Goal: Task Accomplishment & Management: Use online tool/utility

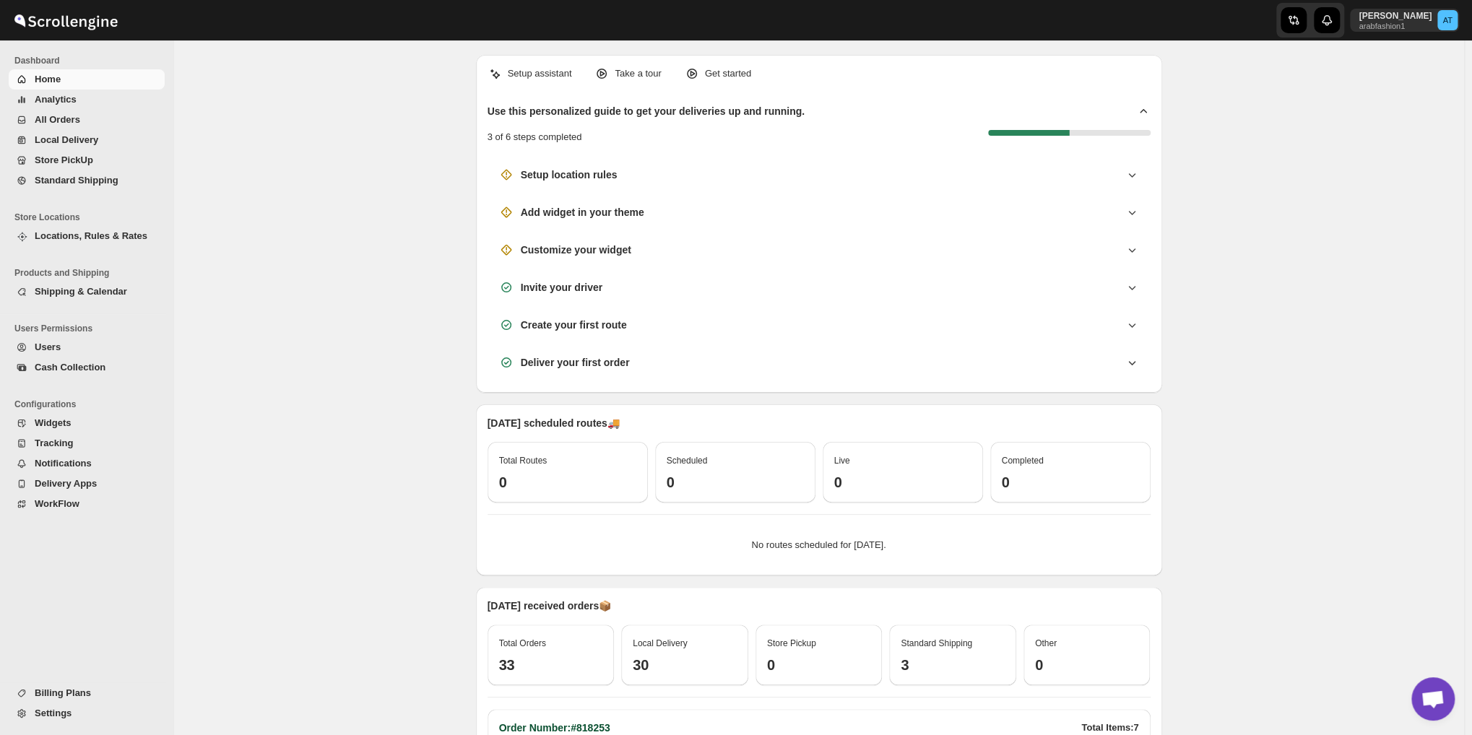
scroll to position [633, 0]
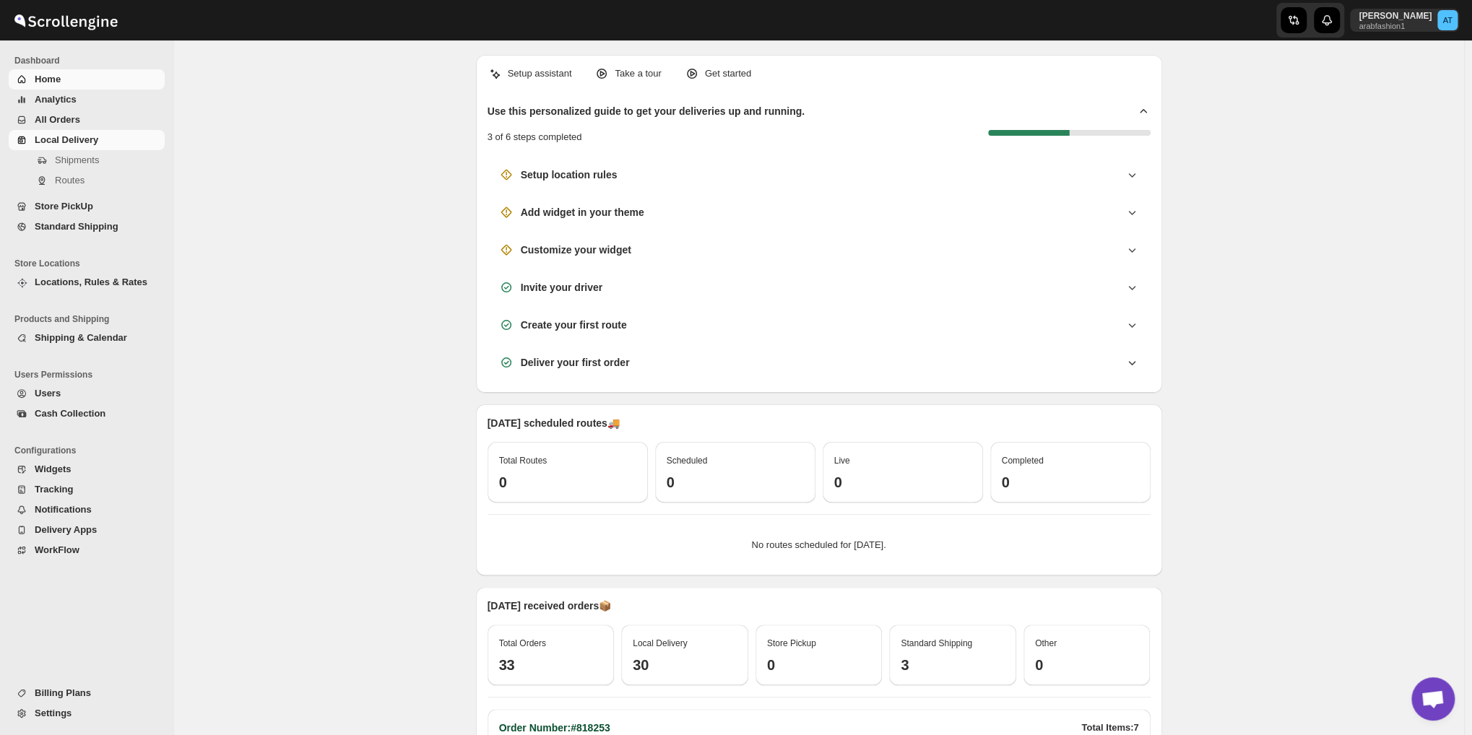
click at [64, 133] on span "Local Delivery" at bounding box center [98, 140] width 127 height 14
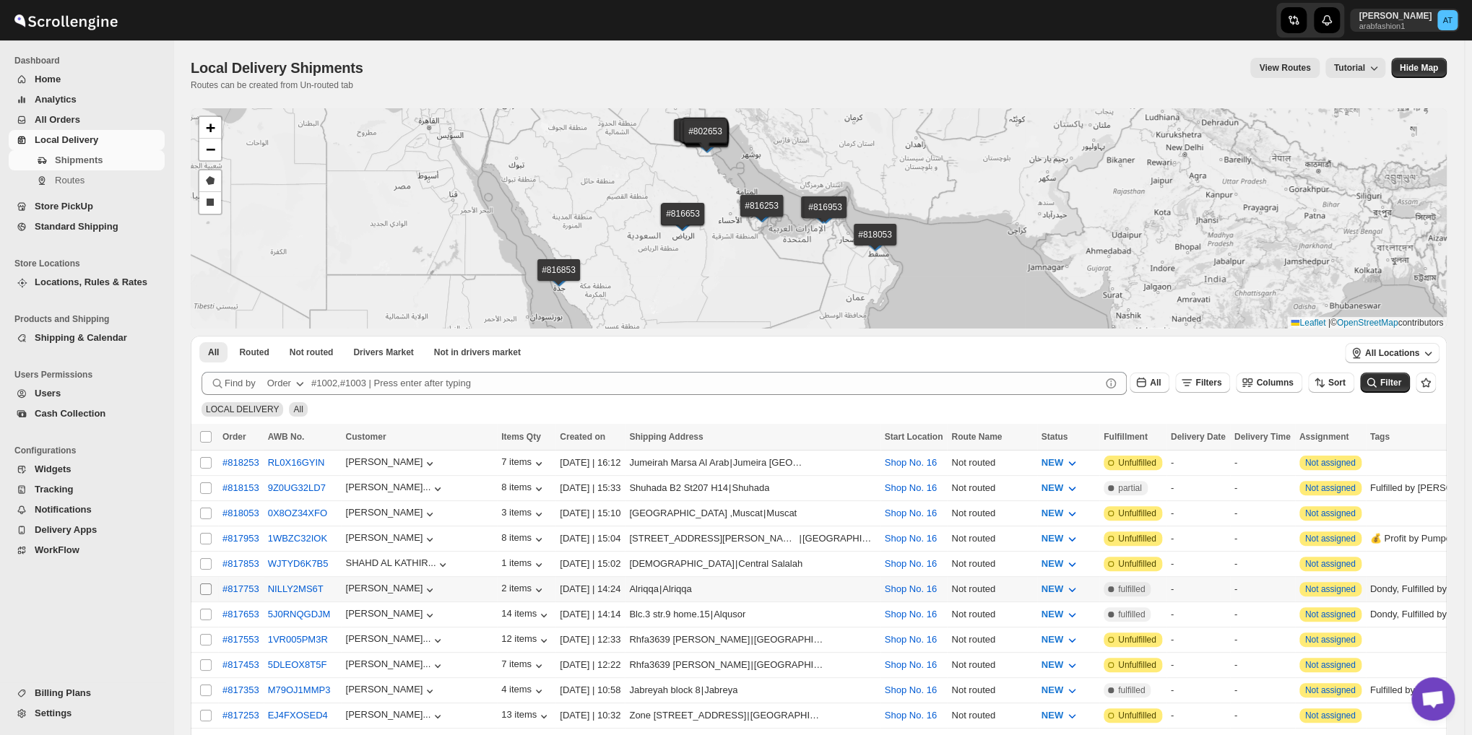
click at [202, 584] on input "Select shipment" at bounding box center [206, 590] width 12 height 12
checkbox input "true"
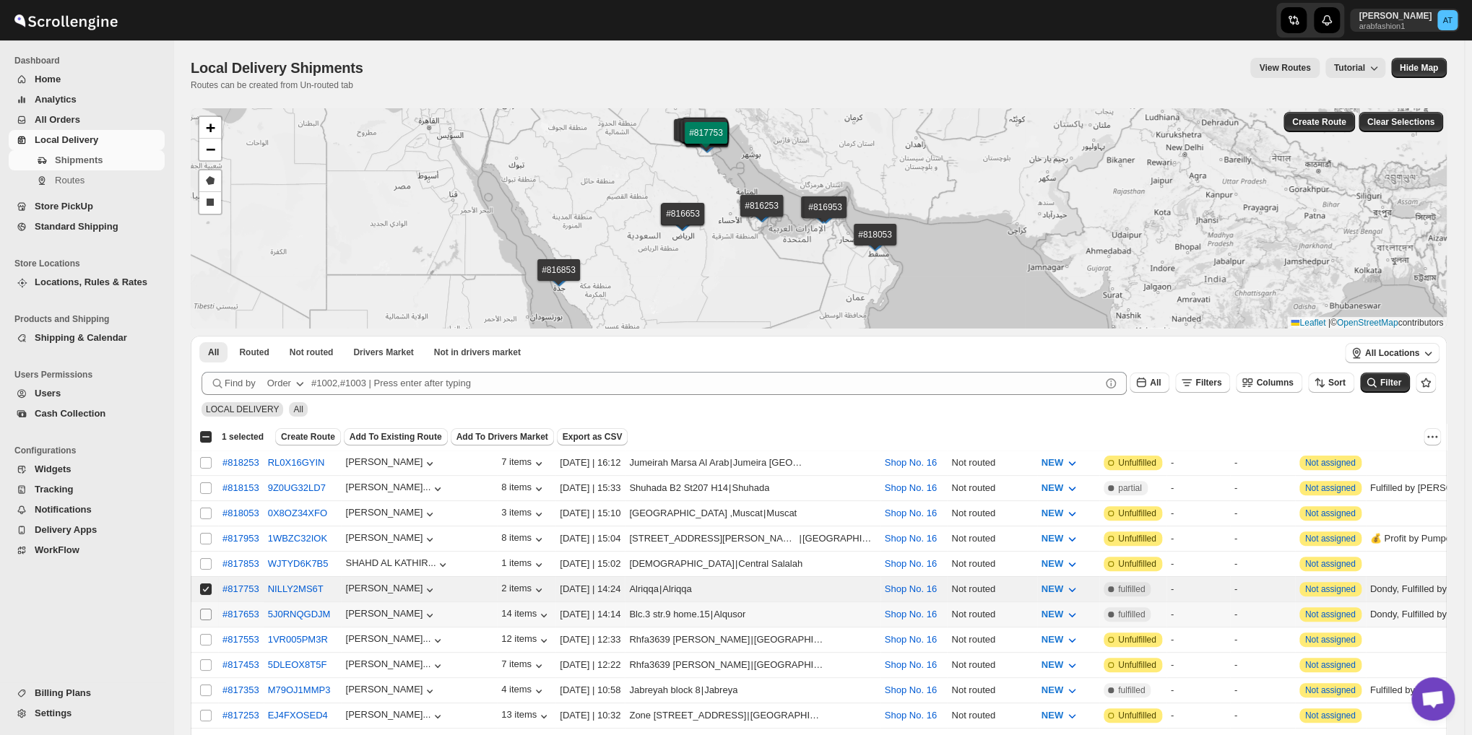
click at [202, 609] on input "Select shipment" at bounding box center [206, 615] width 12 height 12
checkbox input "true"
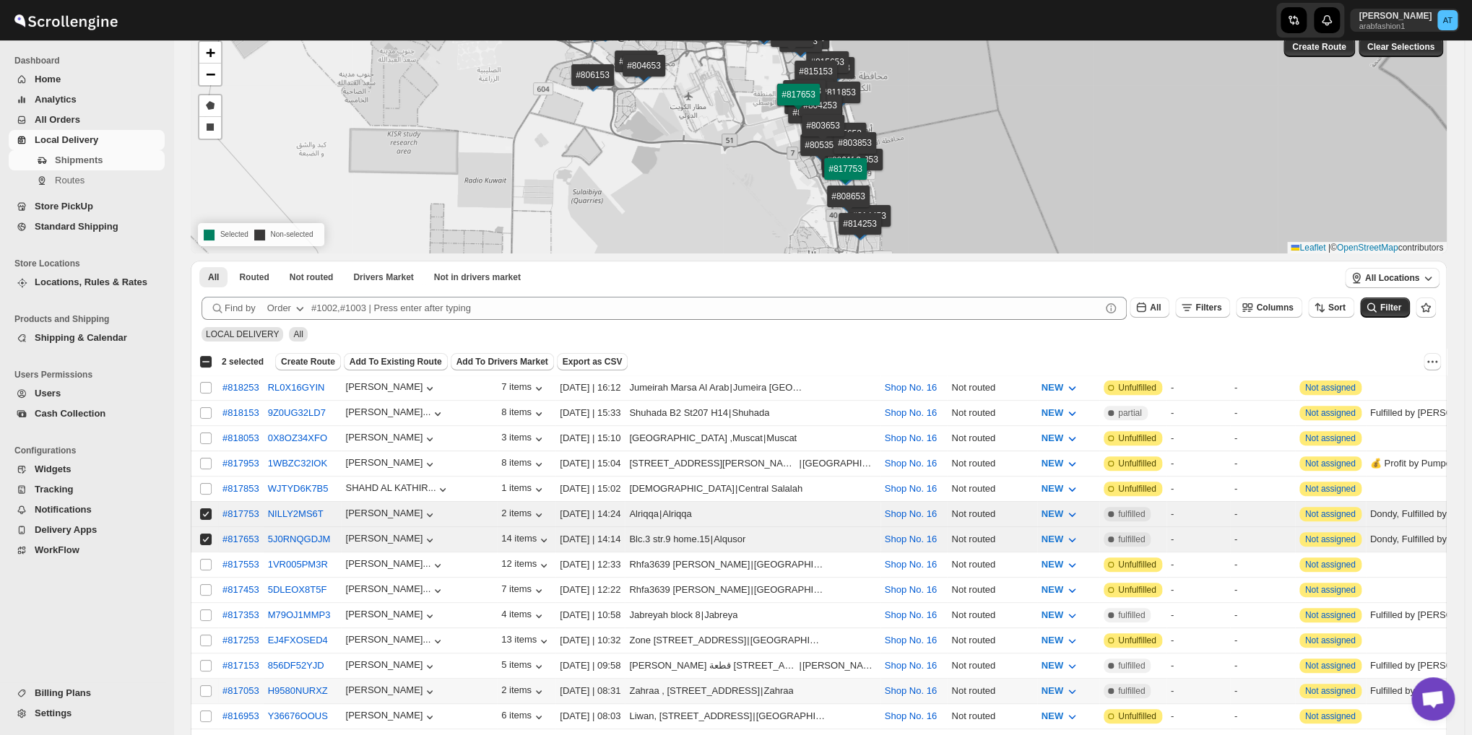
scroll to position [120, 0]
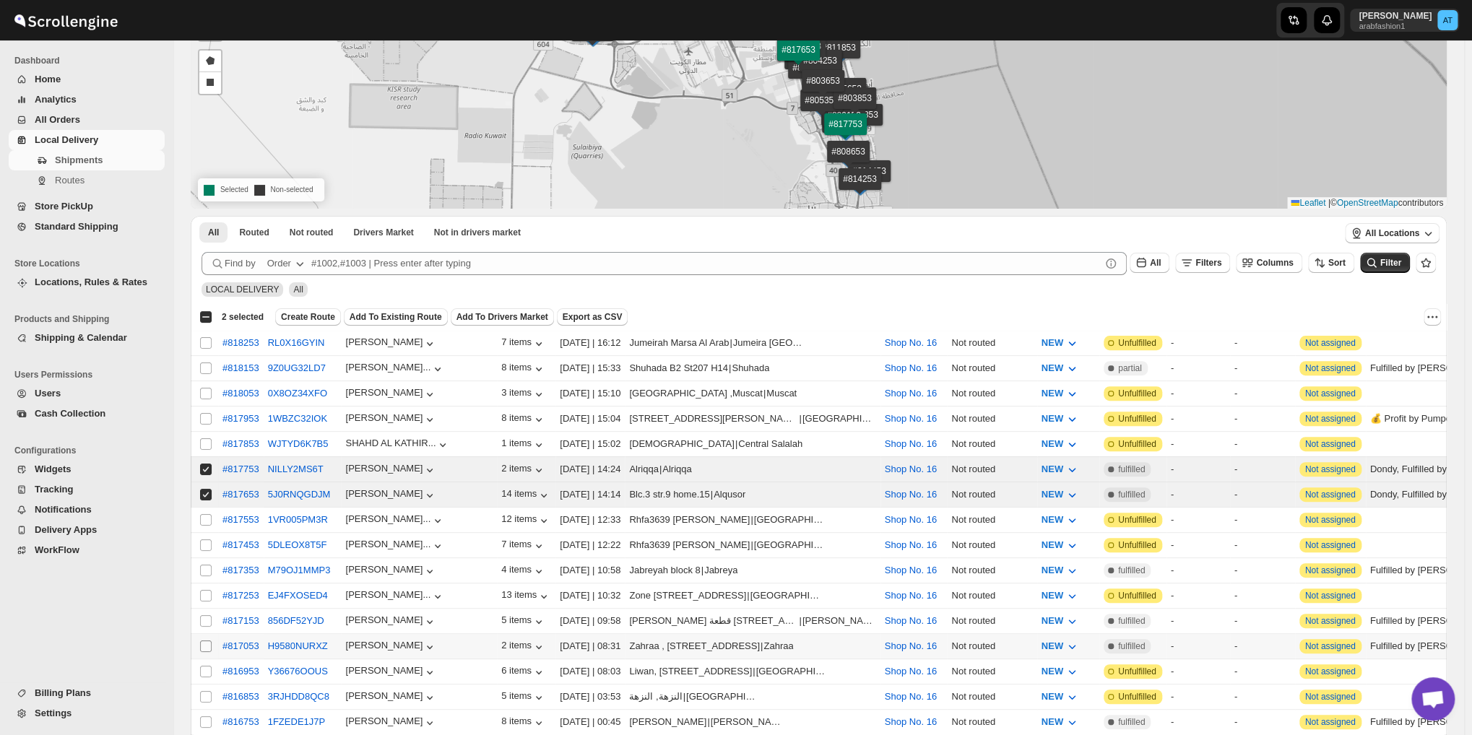
click at [203, 641] on input "Select shipment" at bounding box center [206, 647] width 12 height 12
checkbox input "true"
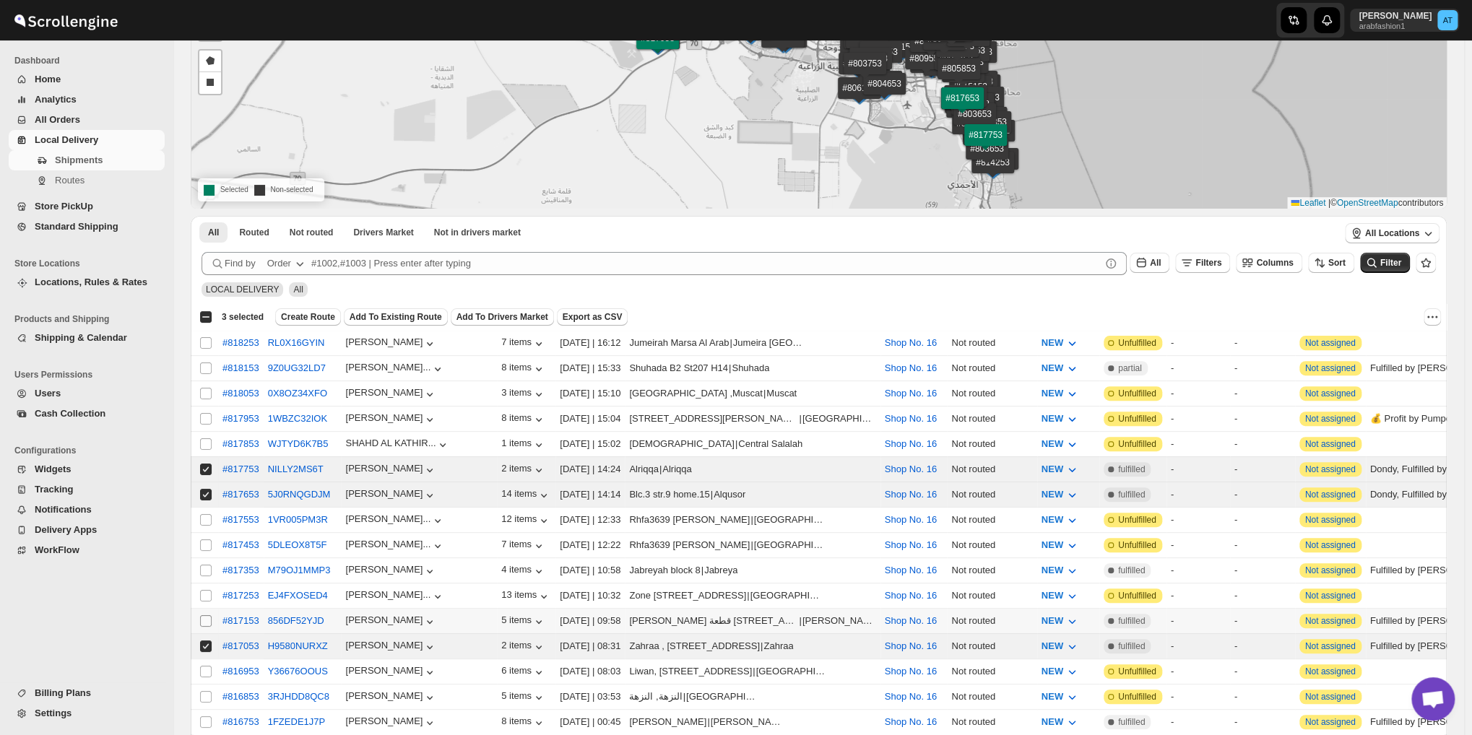
click at [200, 615] on input "Select shipment" at bounding box center [206, 621] width 12 height 12
checkbox input "true"
click at [204, 565] on input "Select shipment" at bounding box center [206, 571] width 12 height 12
checkbox input "true"
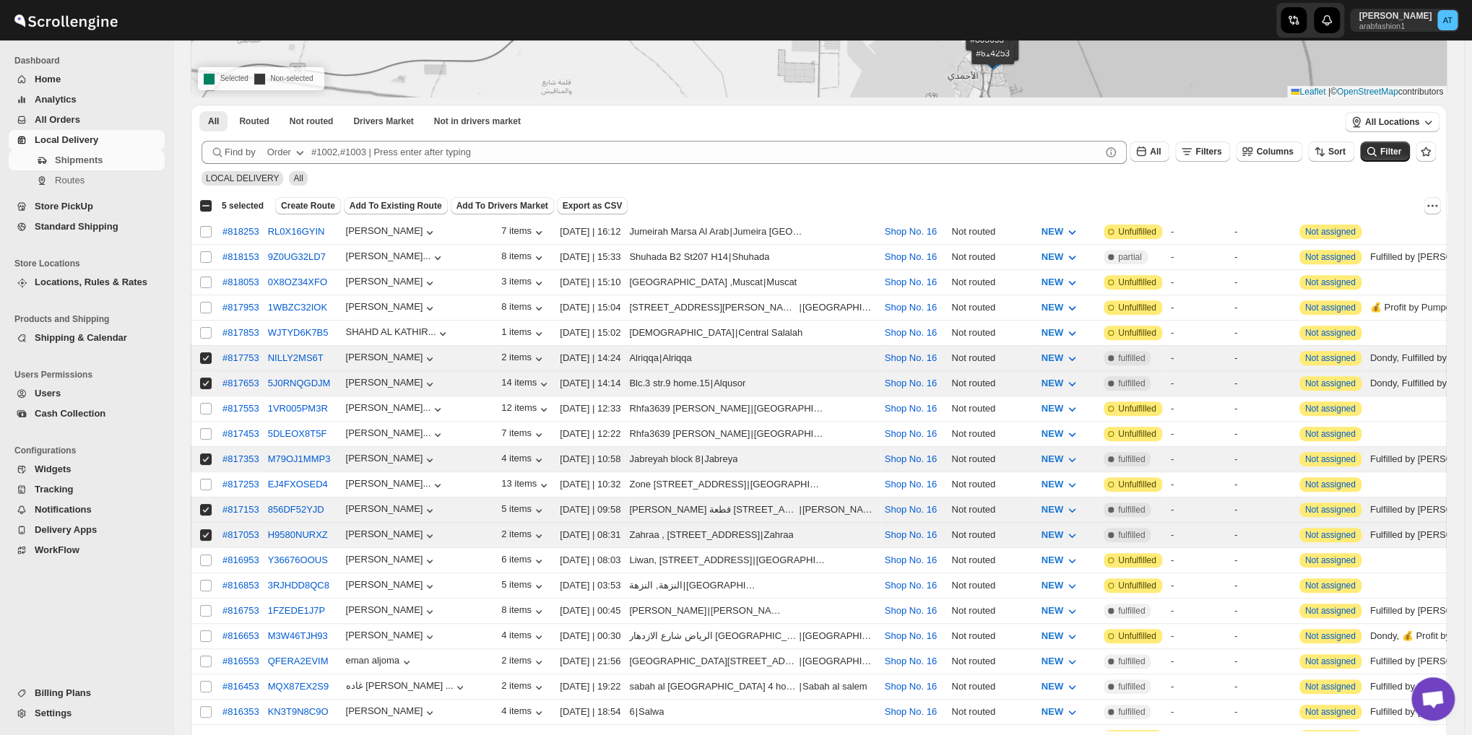
scroll to position [361, 0]
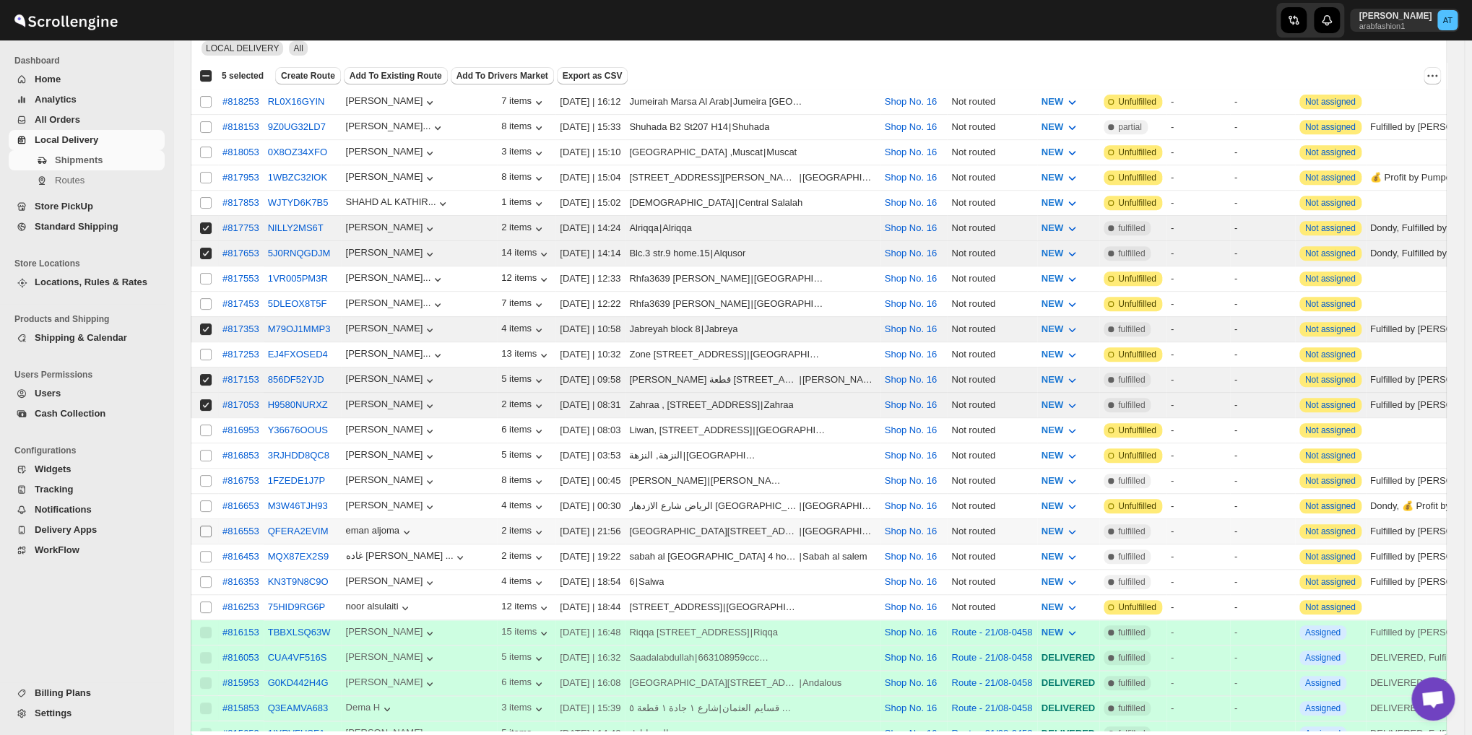
click at [209, 526] on input "Select shipment" at bounding box center [206, 532] width 12 height 12
checkbox input "true"
click at [207, 576] on input "Select shipment" at bounding box center [206, 582] width 12 height 12
checkbox input "true"
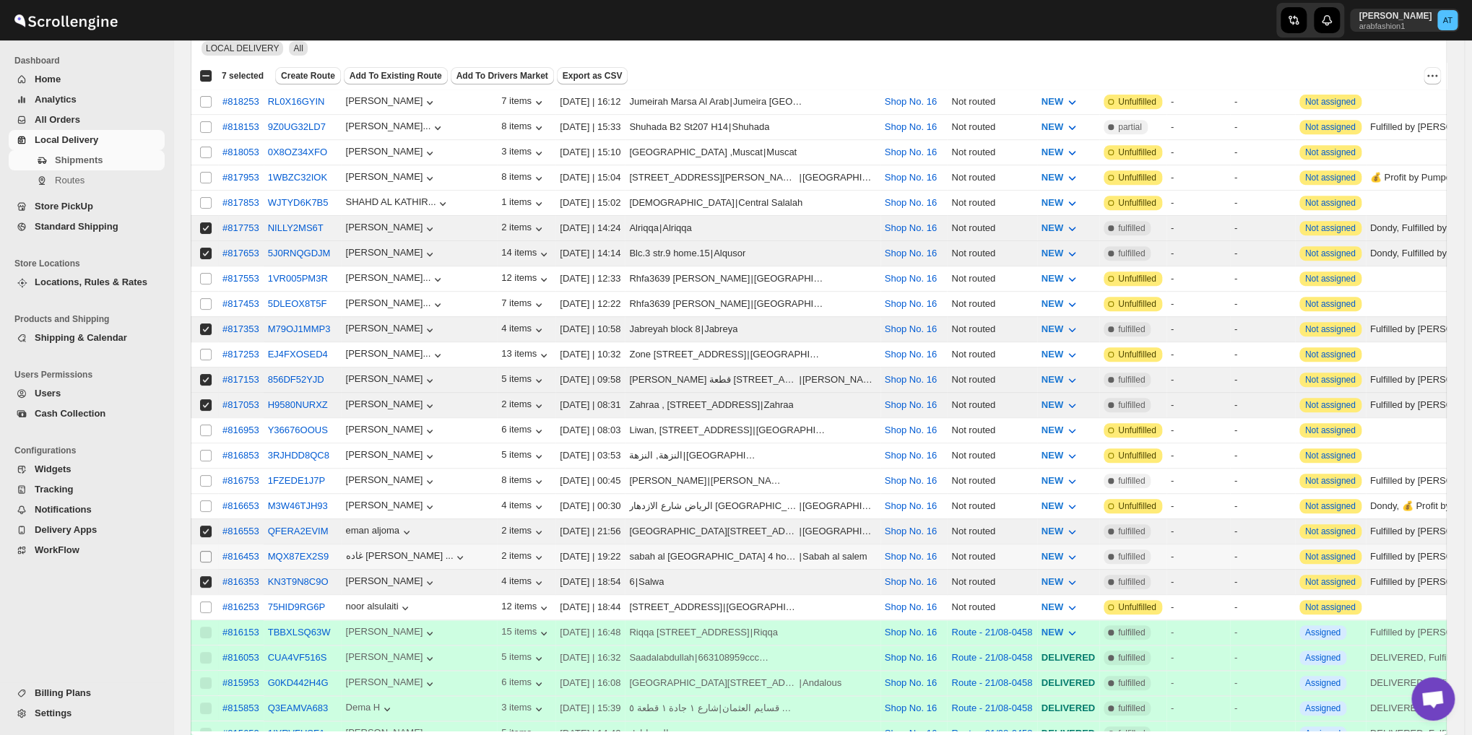
click at [205, 551] on input "Select shipment" at bounding box center [206, 557] width 12 height 12
checkbox input "true"
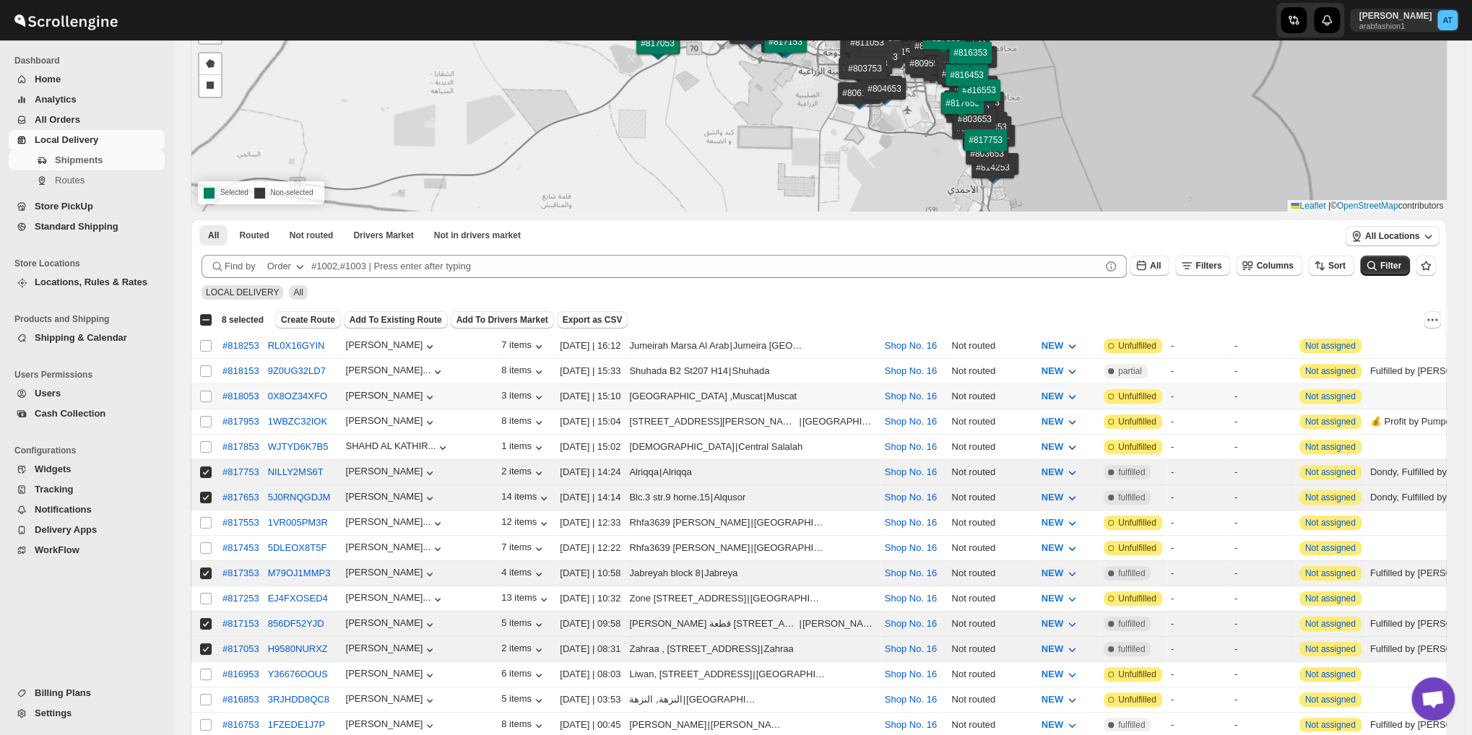
scroll to position [0, 0]
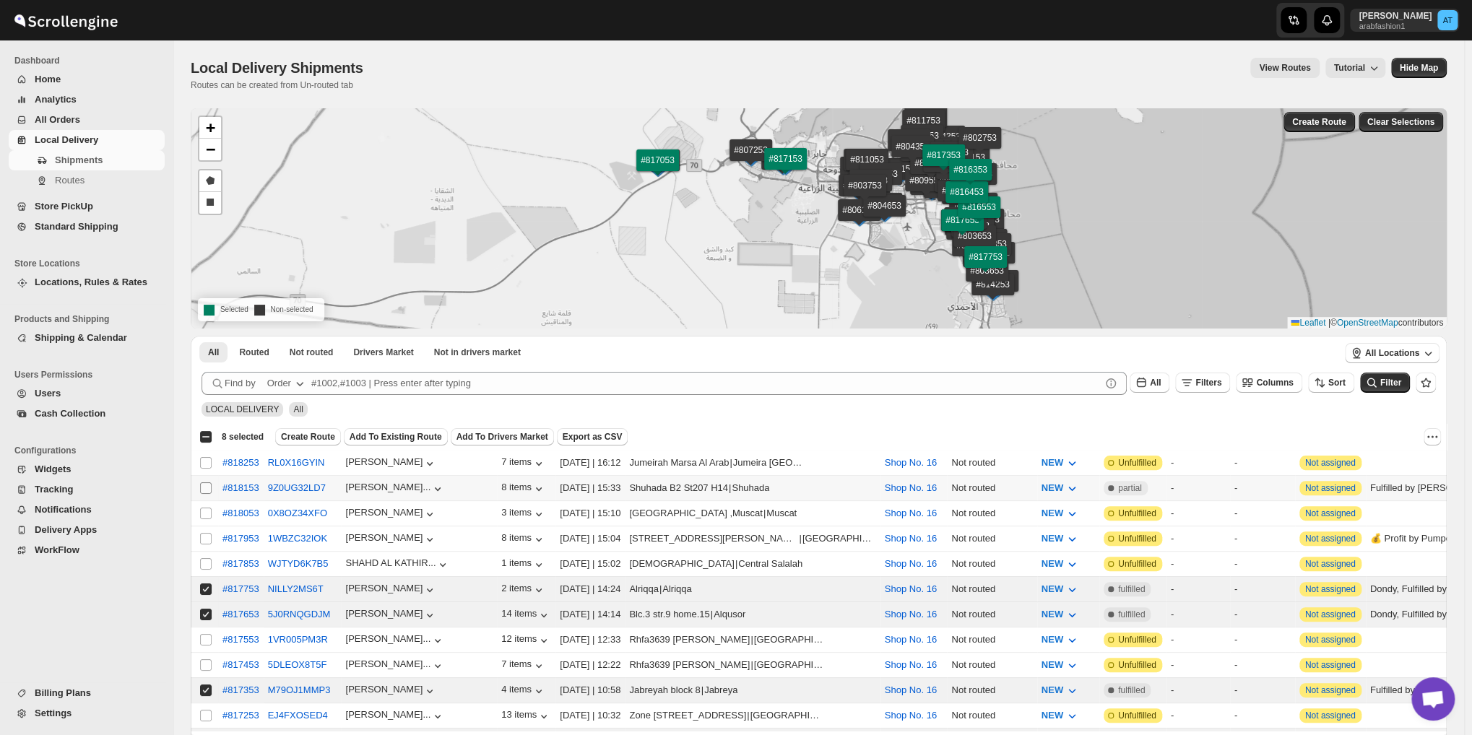
click at [202, 486] on input "Select shipment" at bounding box center [206, 488] width 12 height 12
checkbox input "true"
click at [306, 350] on span "Not routed" at bounding box center [312, 353] width 44 height 12
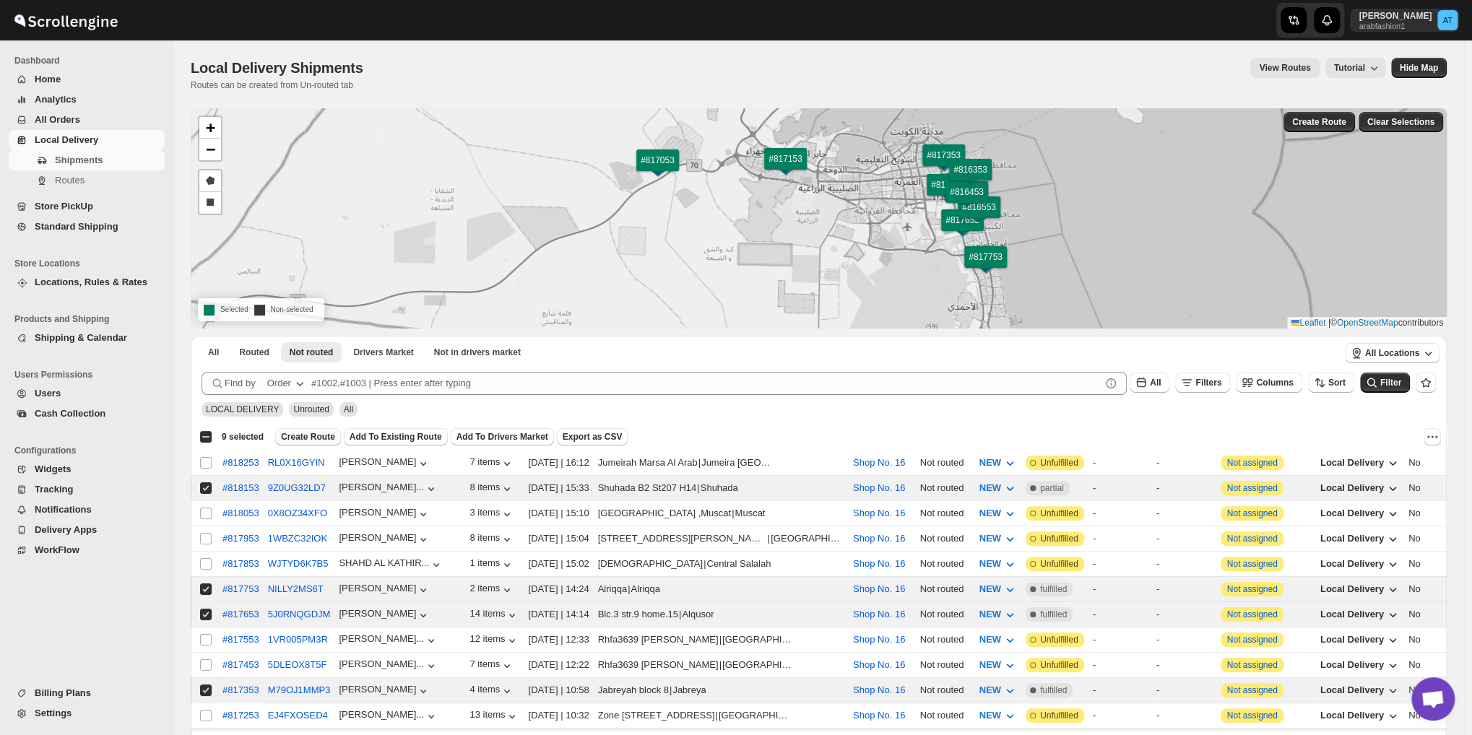
click at [308, 435] on span "Create Route" at bounding box center [308, 437] width 54 height 12
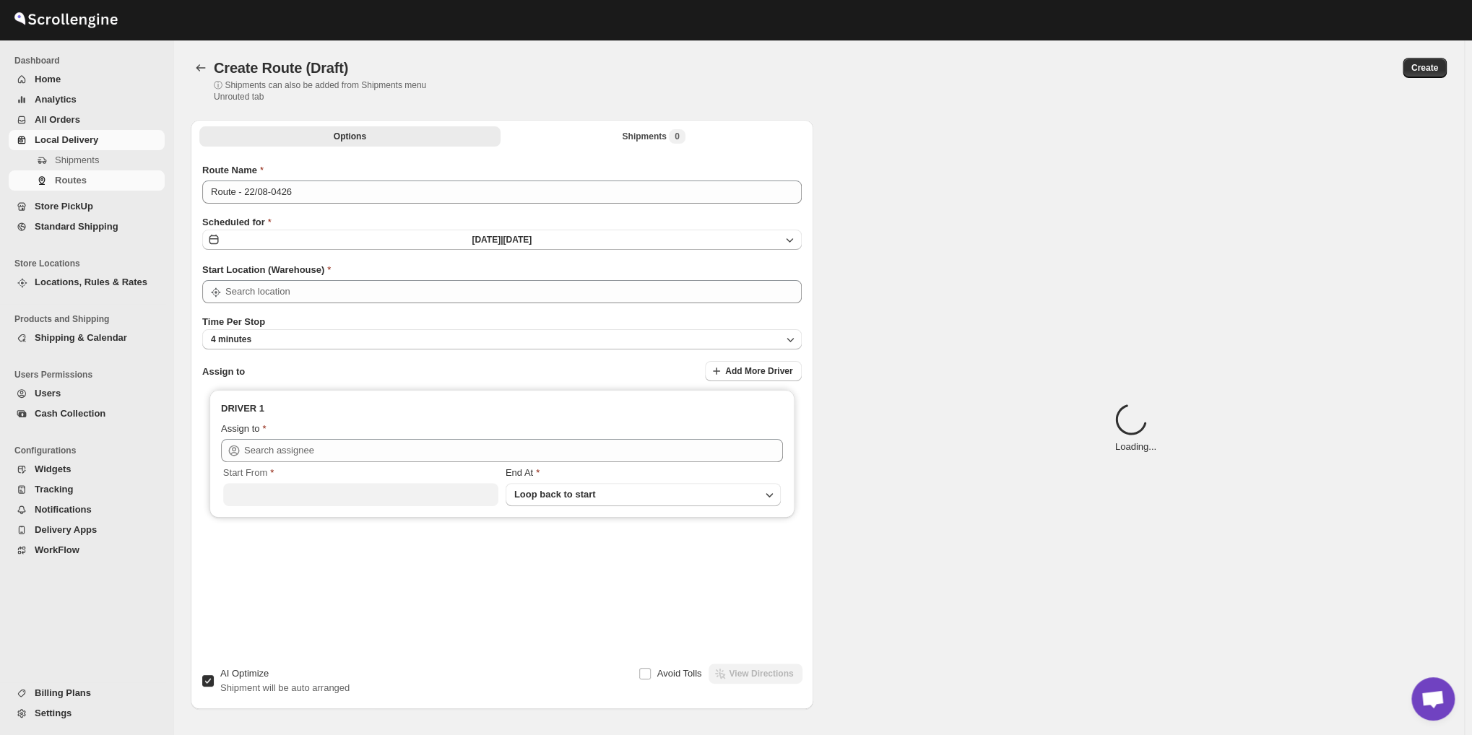
type input "Route - 22/08-0426"
type input "Shop No. 16"
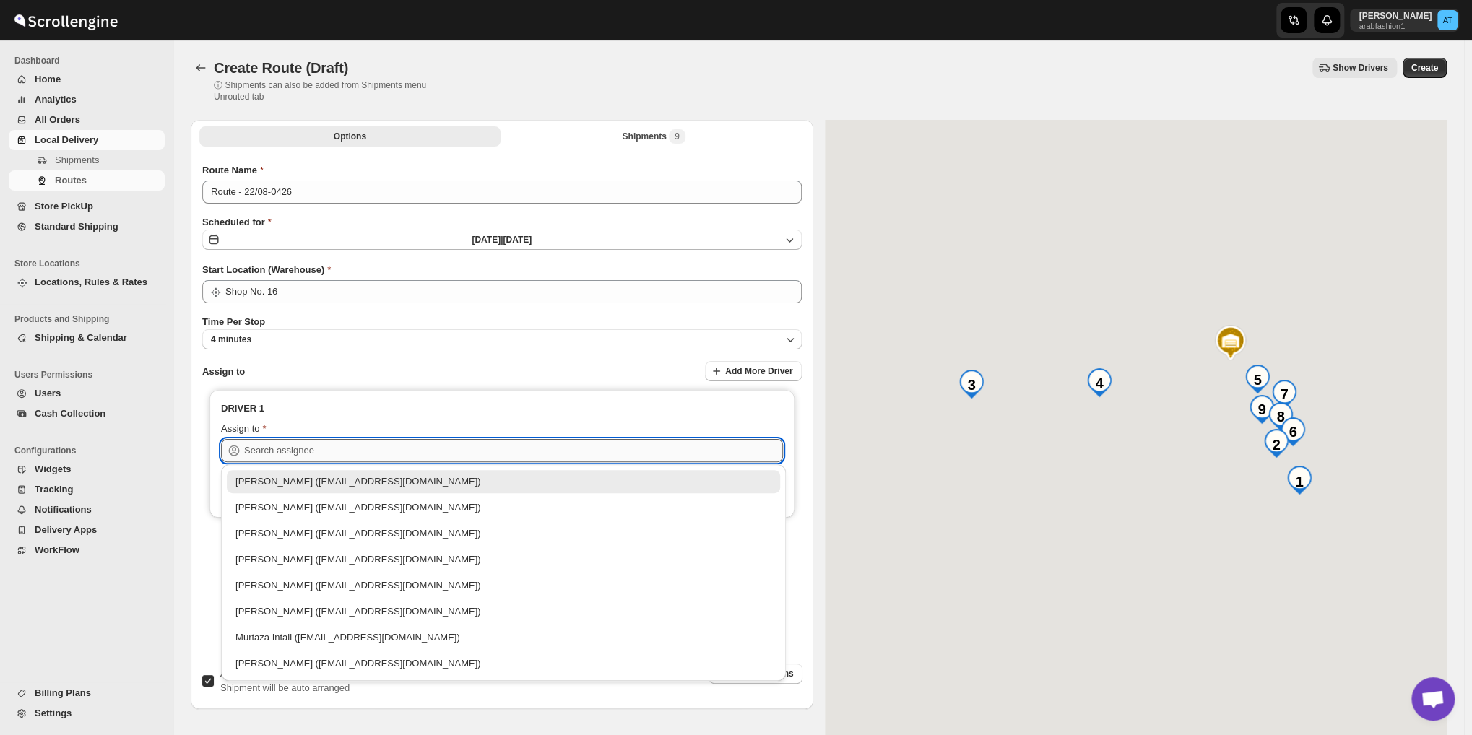
click at [367, 447] on input "text" at bounding box center [513, 450] width 539 height 23
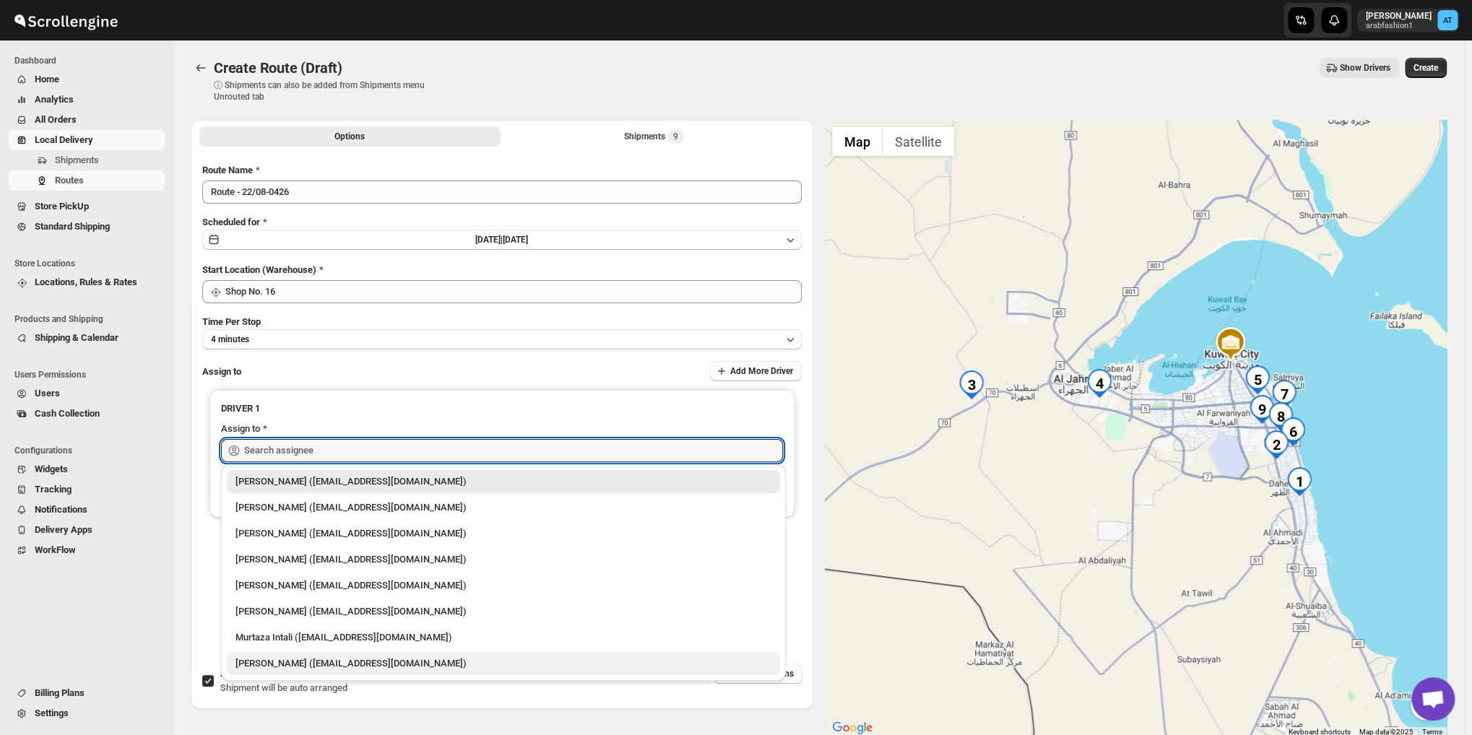
click at [322, 672] on div "[PERSON_NAME] ([EMAIL_ADDRESS][DOMAIN_NAME])" at bounding box center [503, 663] width 553 height 23
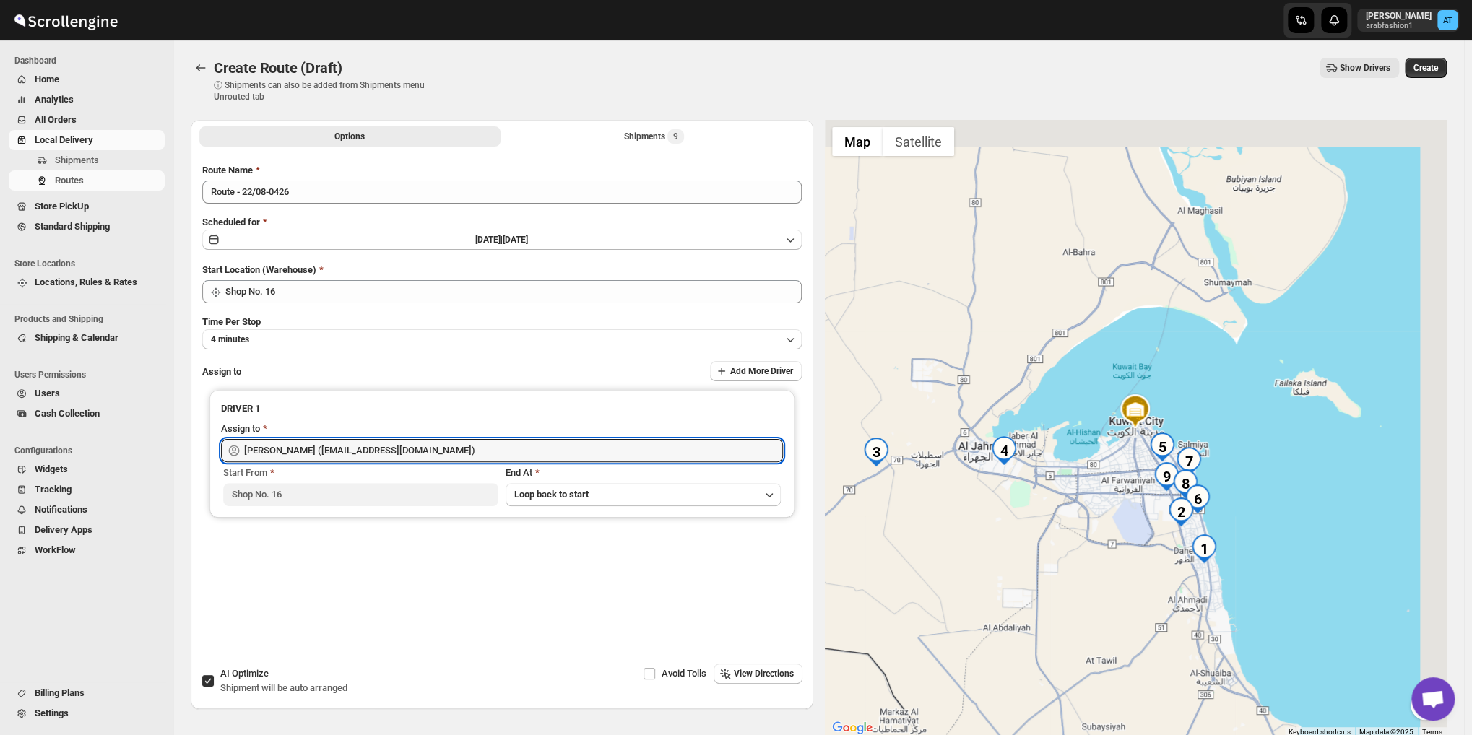
type input "[PERSON_NAME] ([EMAIL_ADDRESS][DOMAIN_NAME])"
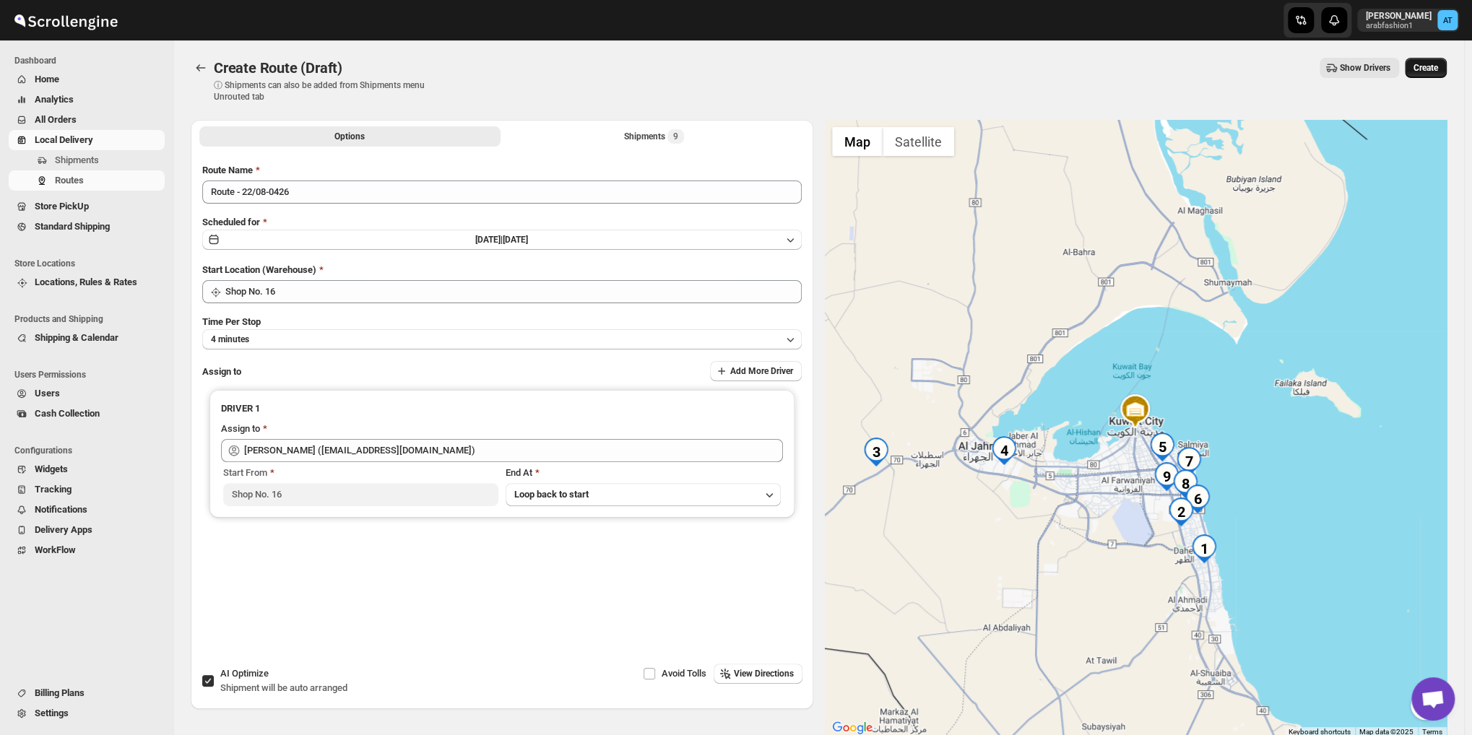
click at [1431, 73] on span "Create" at bounding box center [1425, 68] width 25 height 12
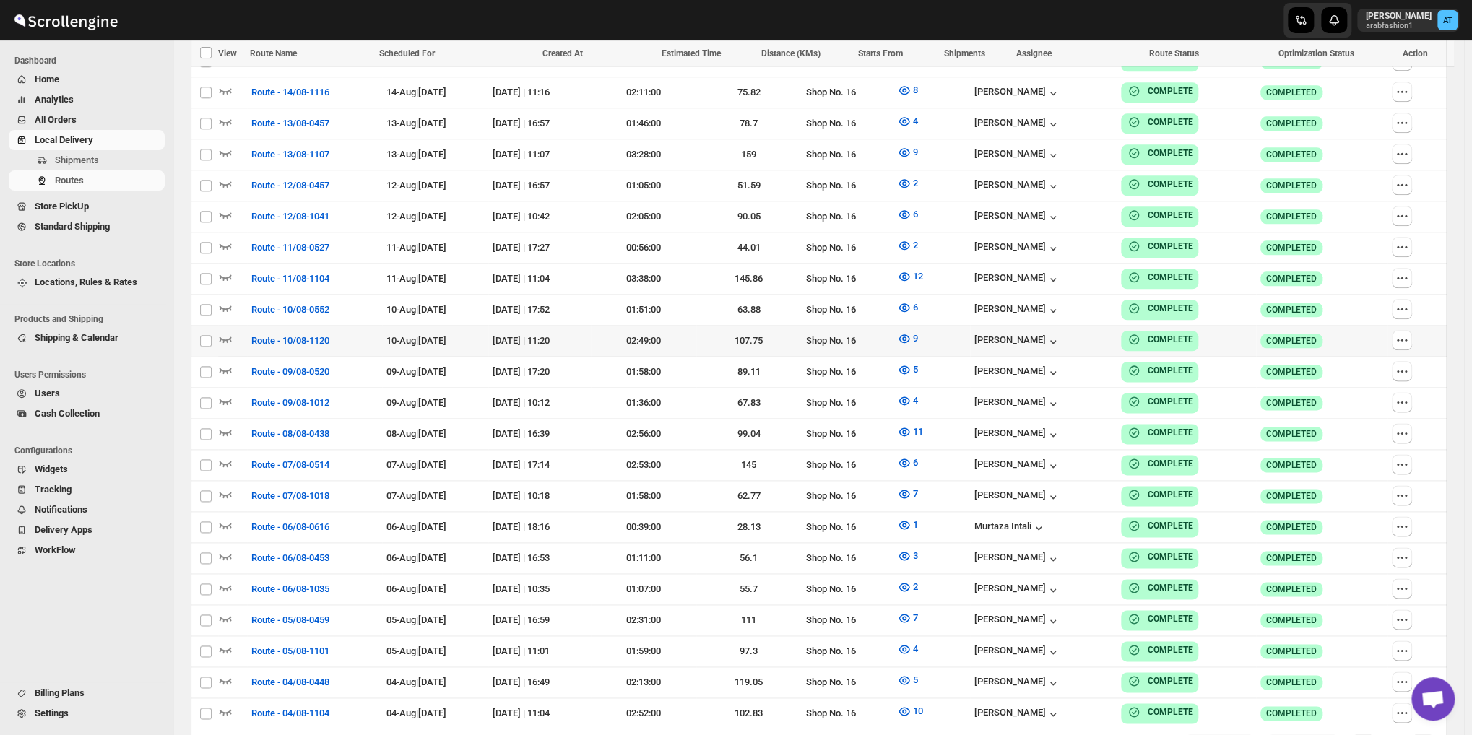
scroll to position [1080, 0]
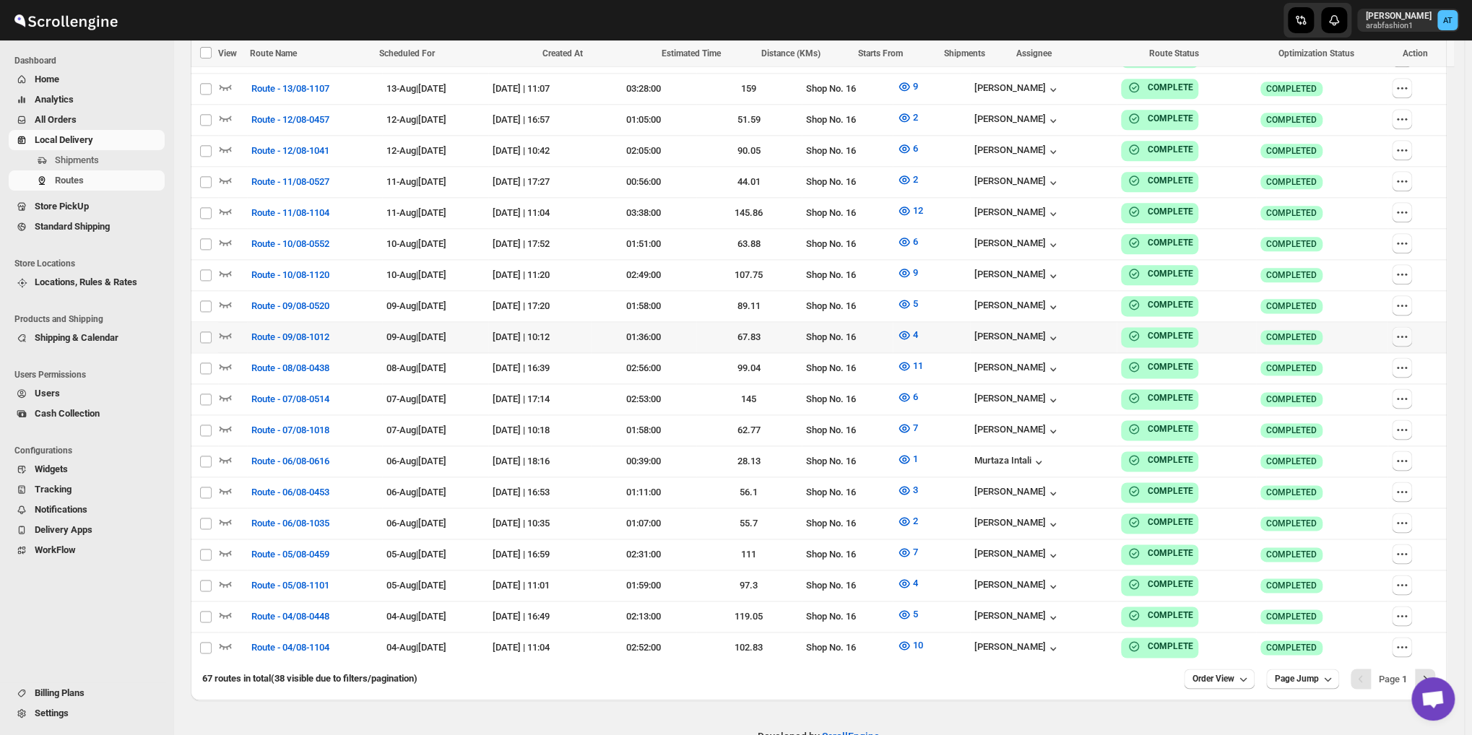
click at [1409, 329] on icon "button" at bounding box center [1402, 336] width 14 height 14
checkbox input "true"
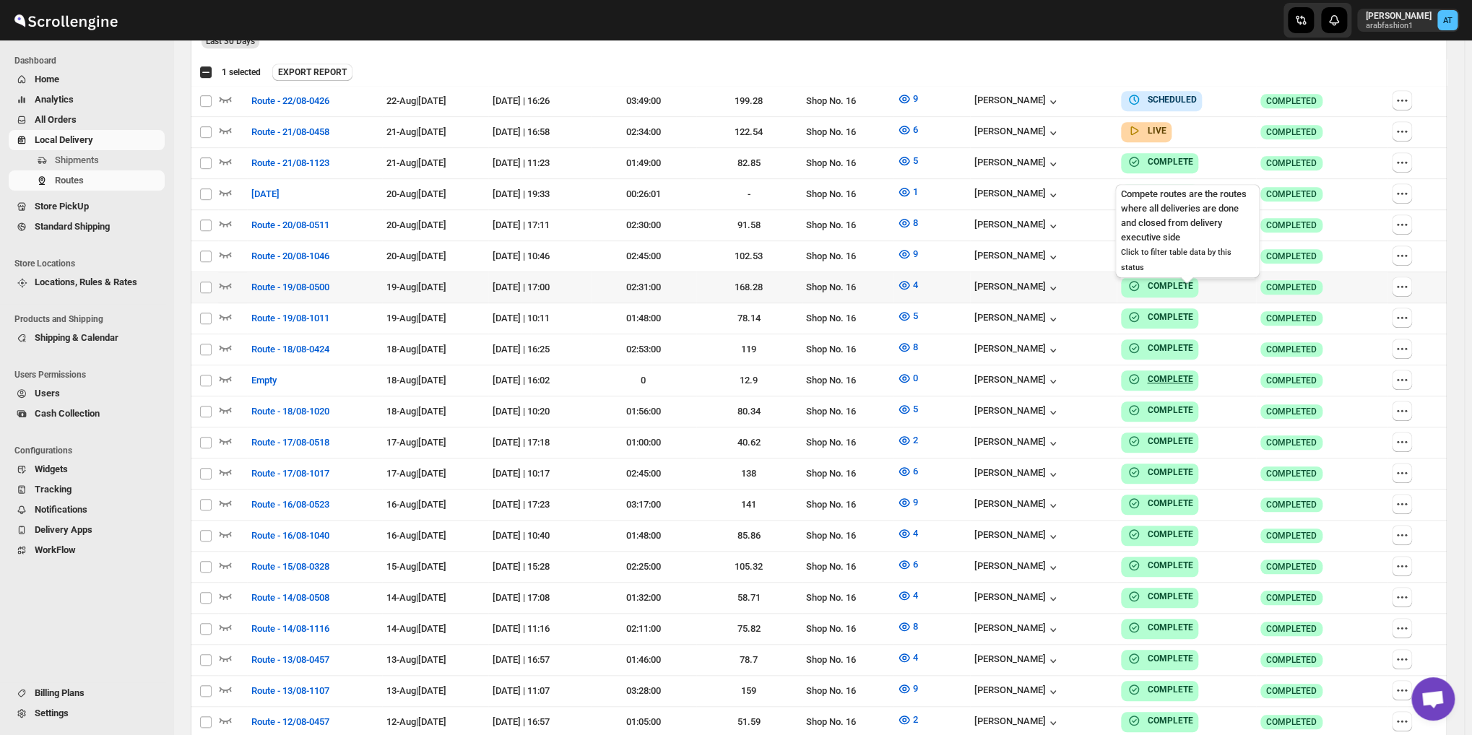
scroll to position [116, 0]
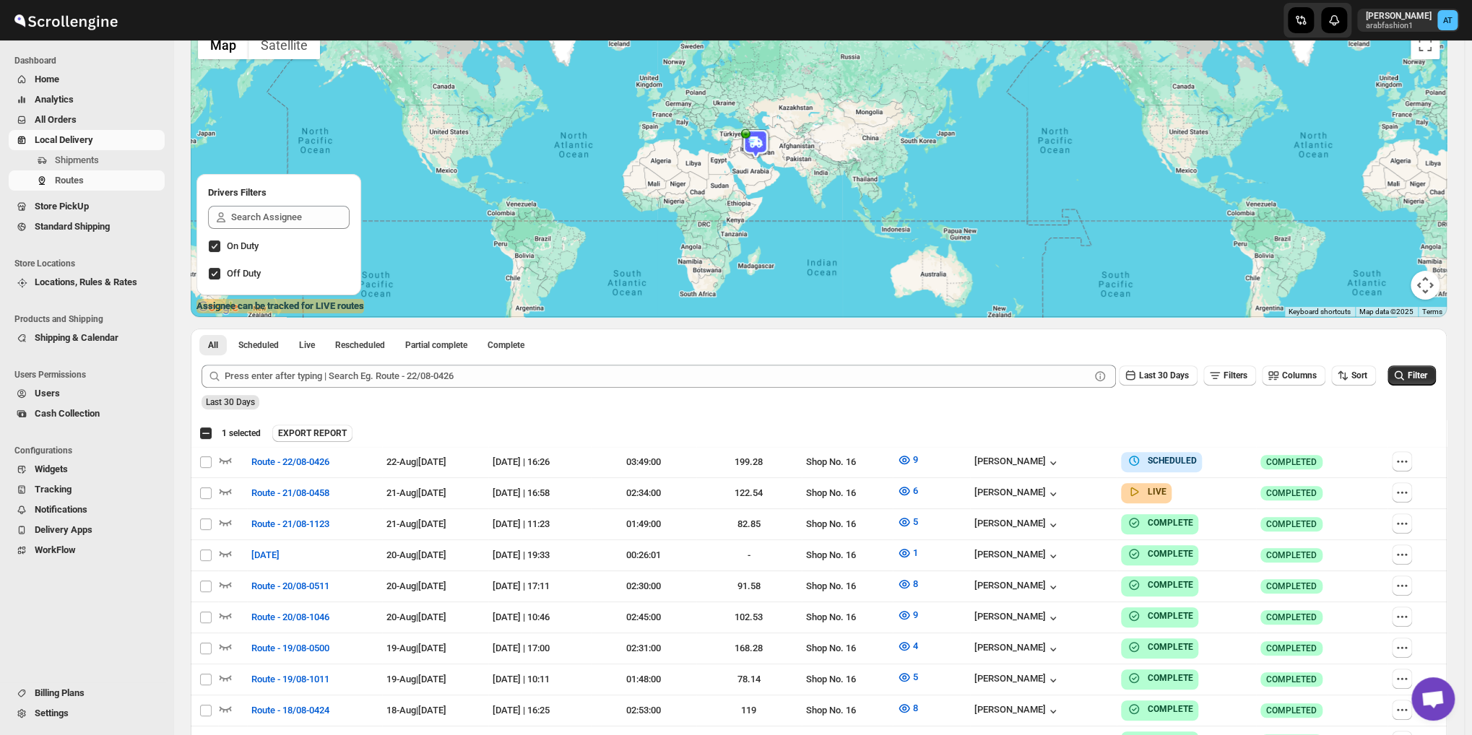
click at [209, 431] on div "Select all 38 Routes 1 selected" at bounding box center [229, 433] width 61 height 13
checkbox input "true"
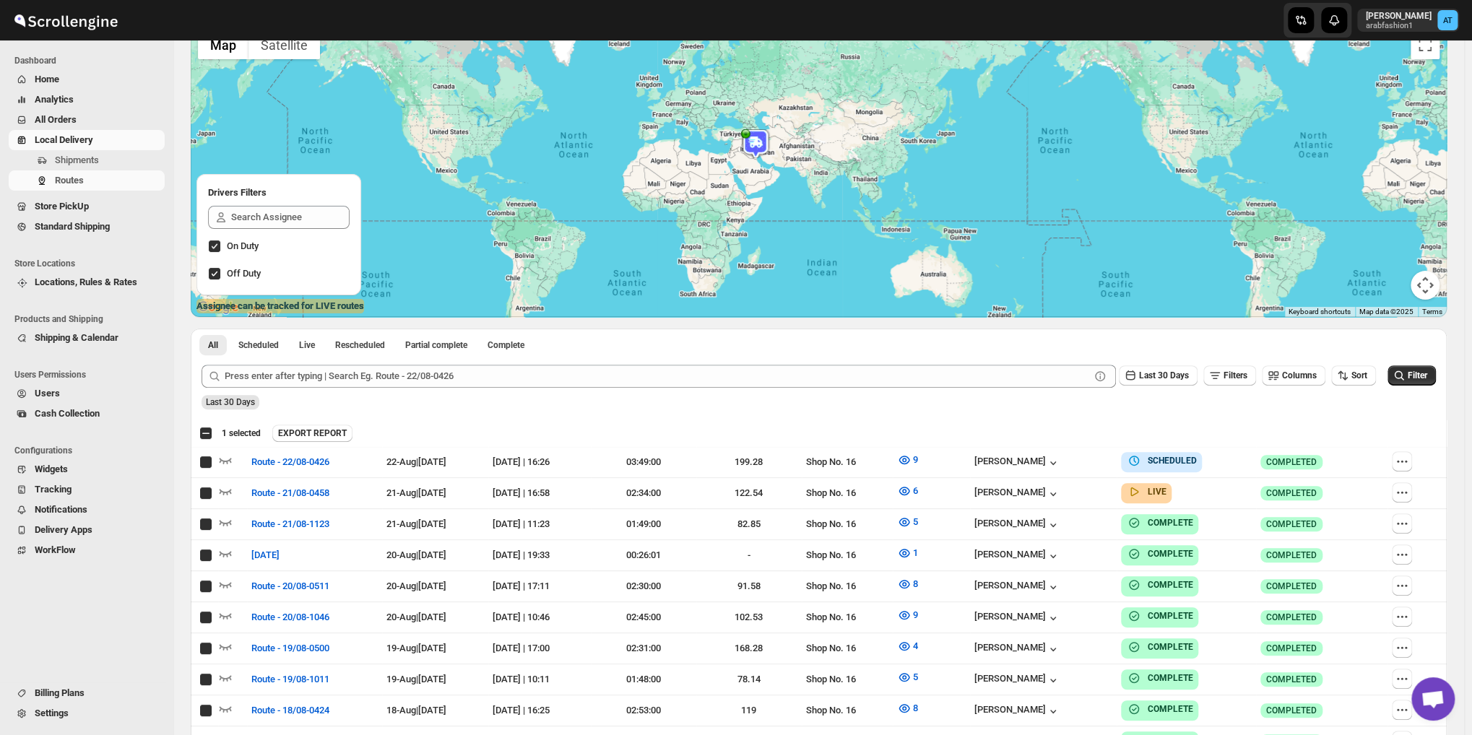
checkbox input "true"
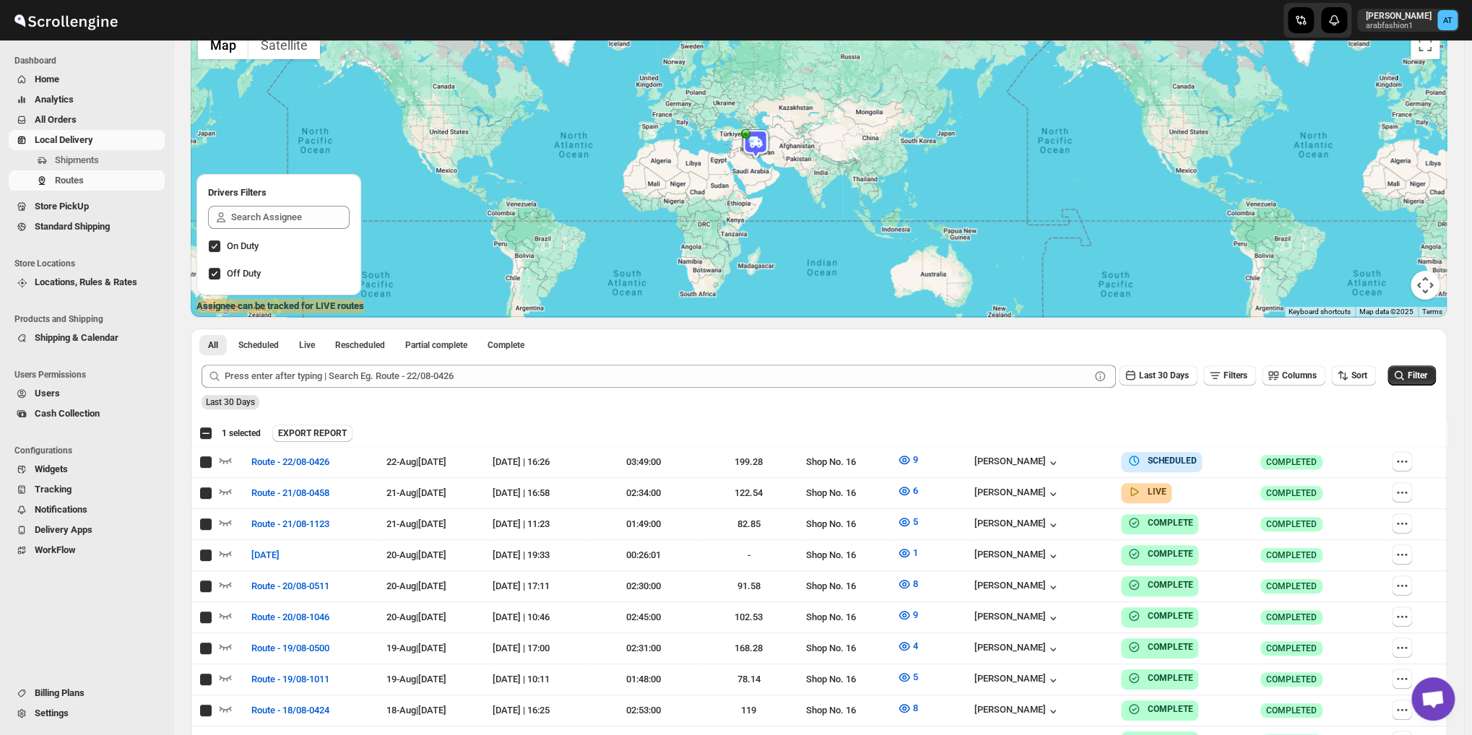
checkbox input "true"
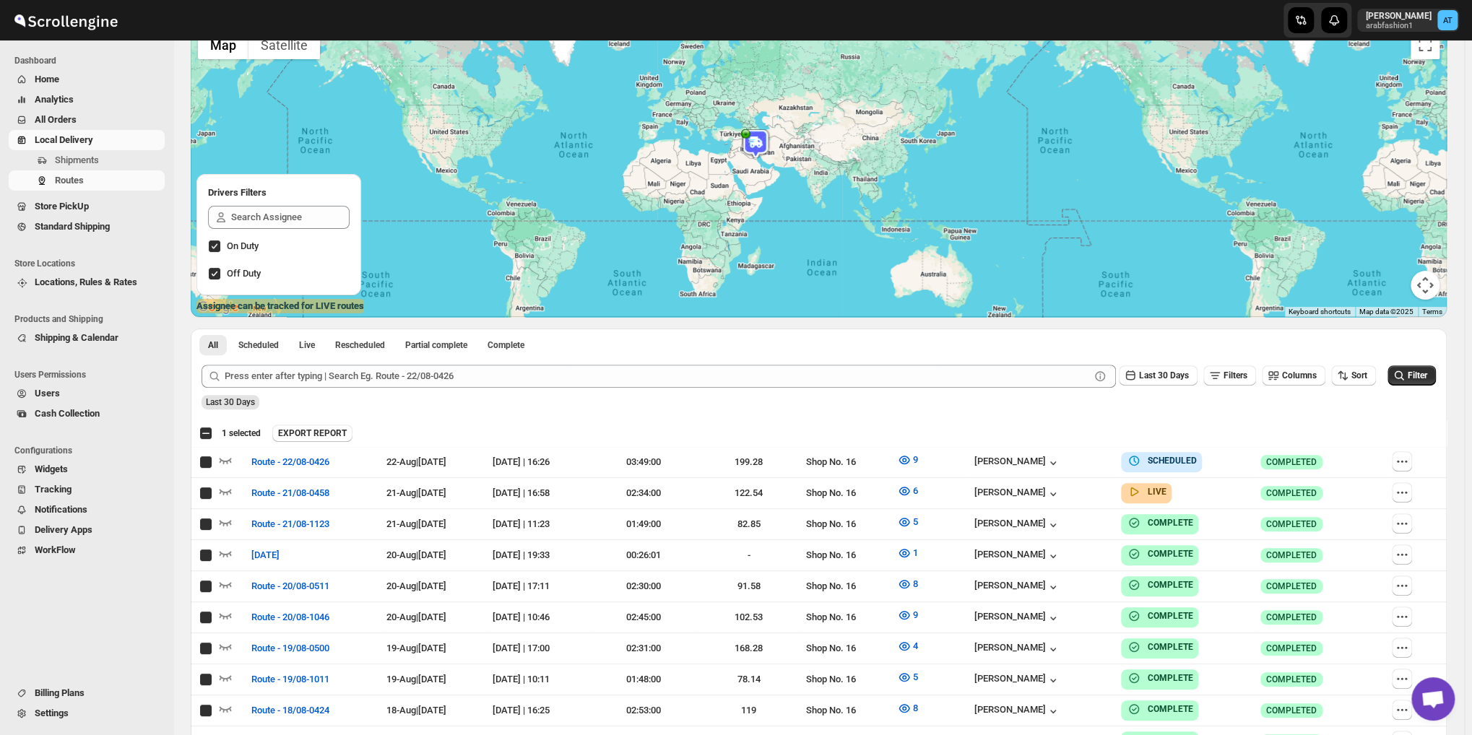
checkbox input "true"
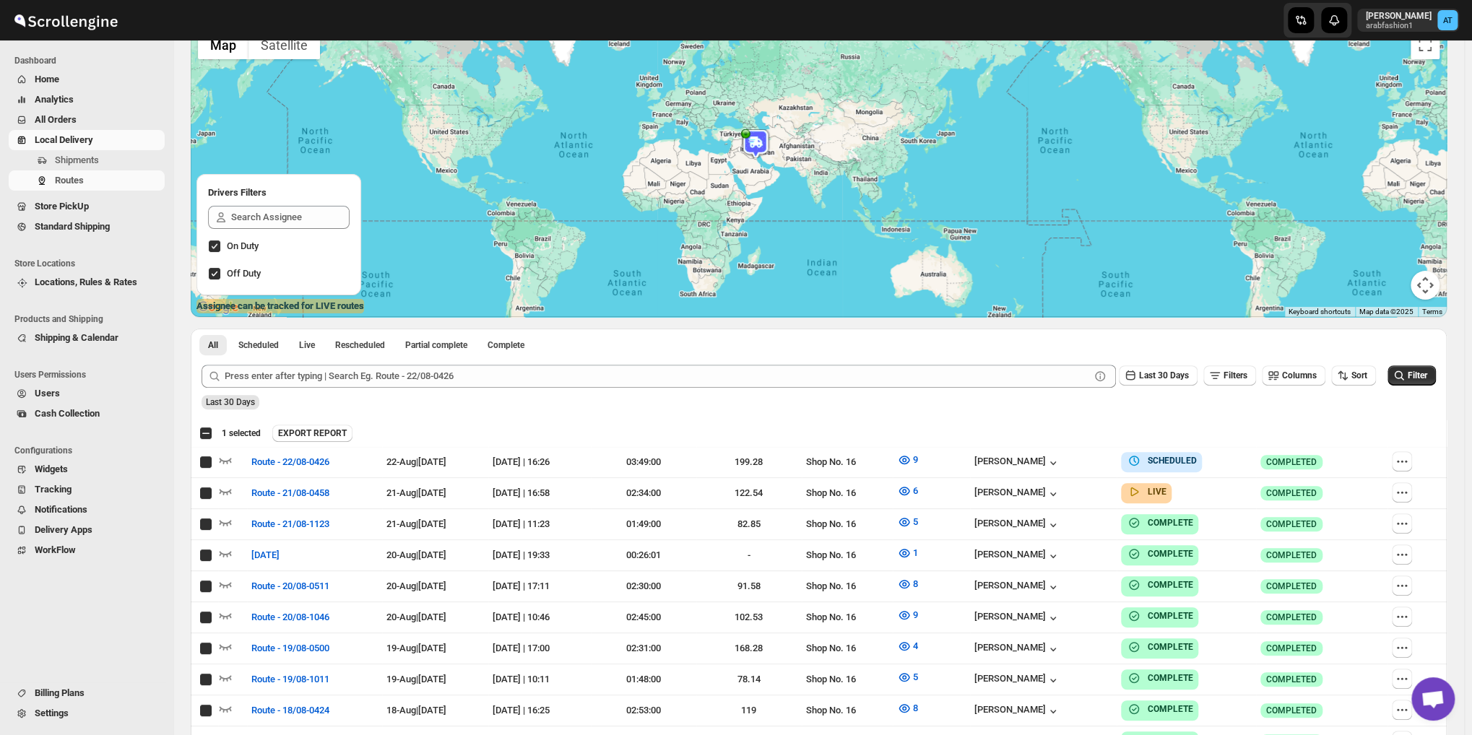
checkbox input "true"
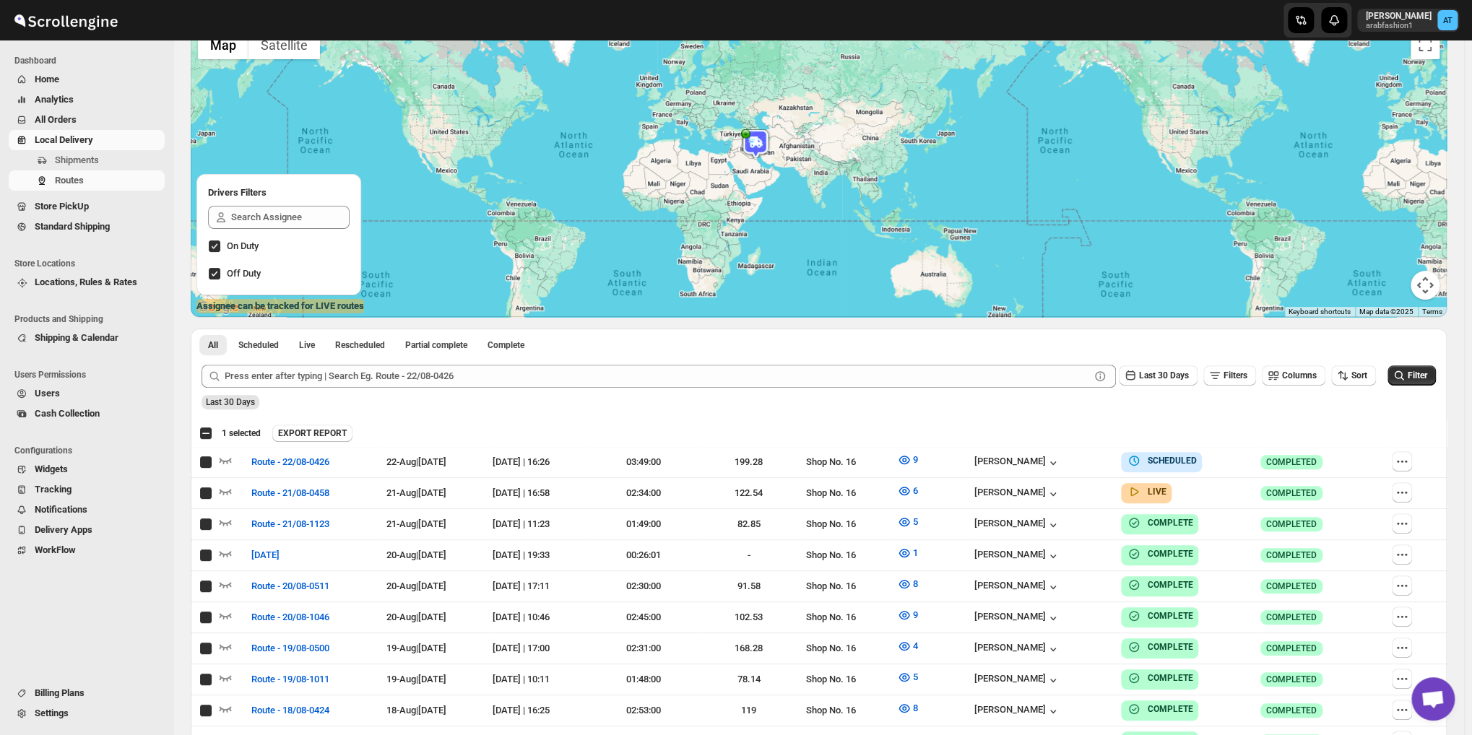
checkbox input "true"
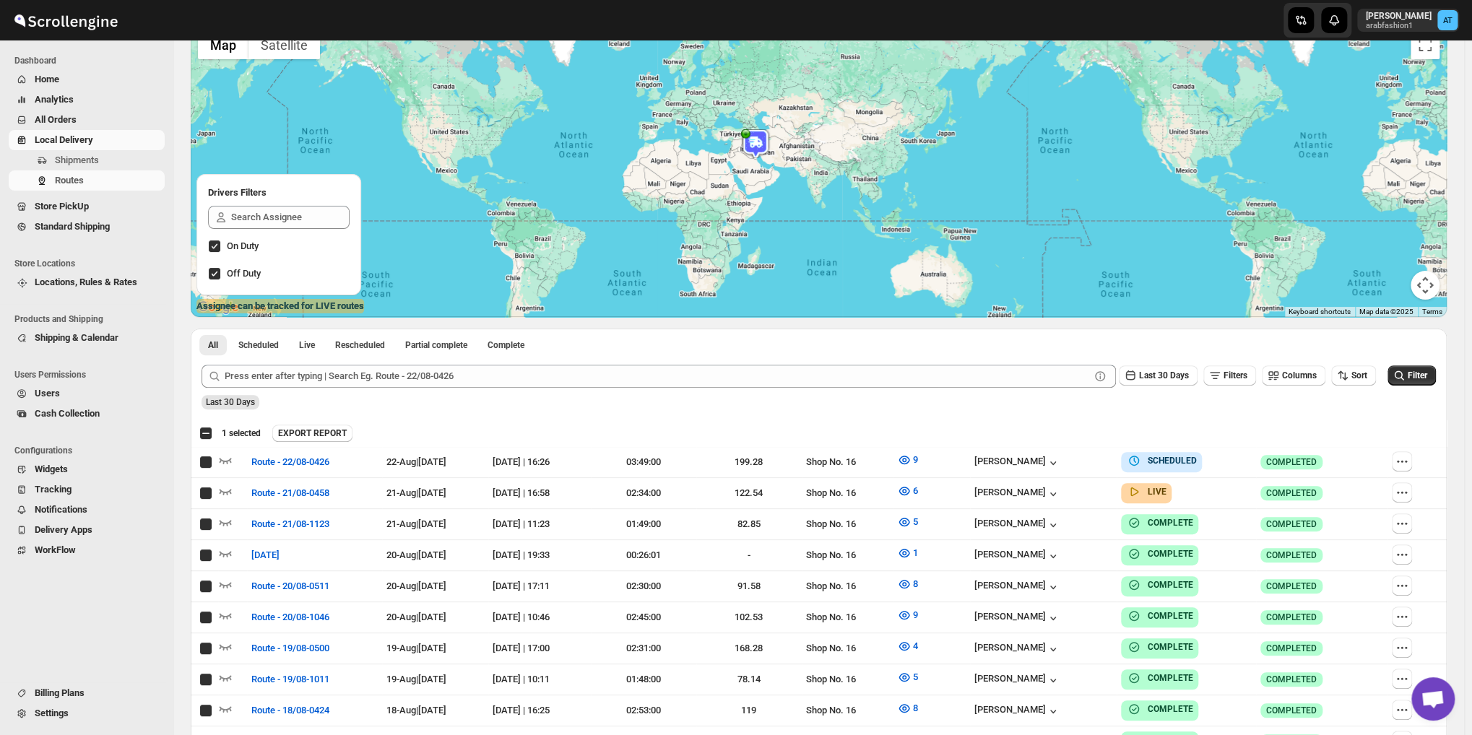
checkbox input "true"
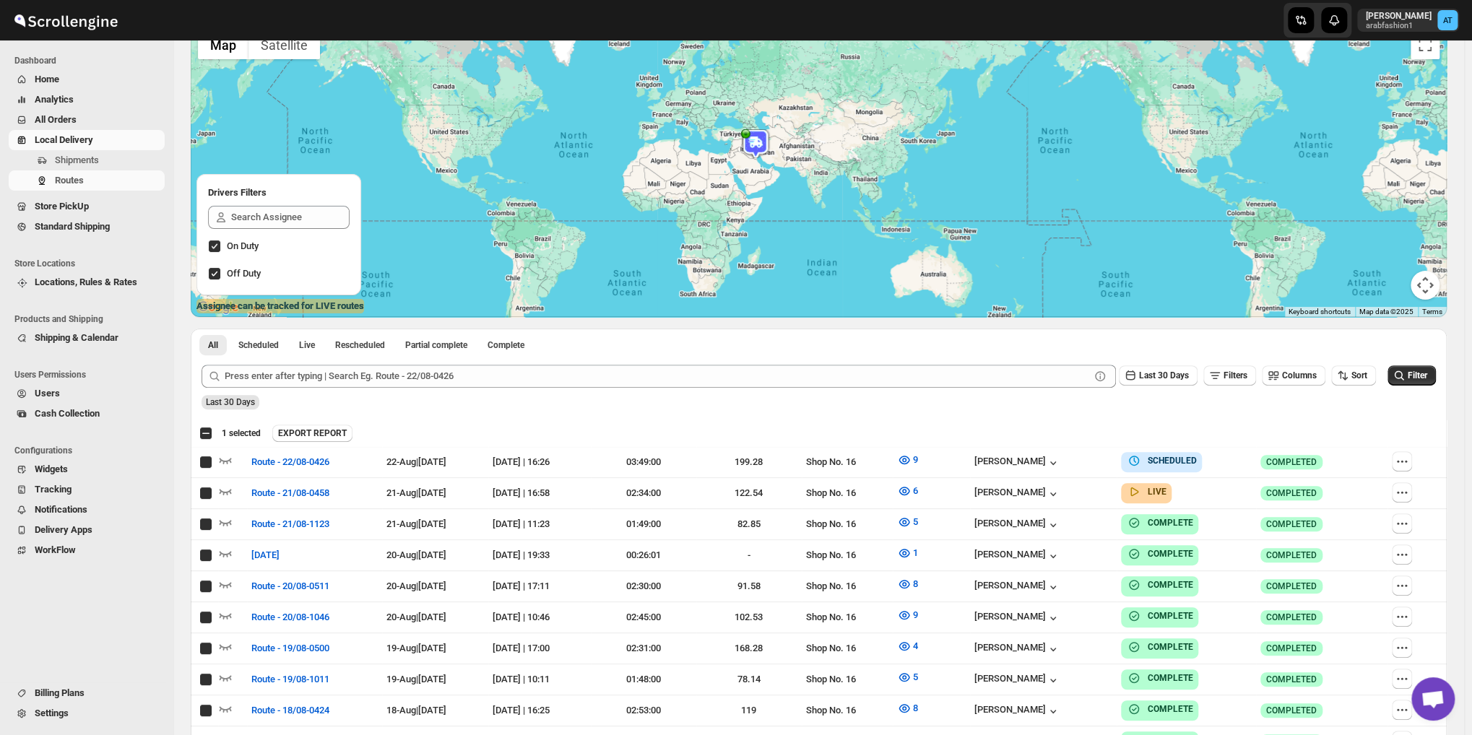
checkbox input "true"
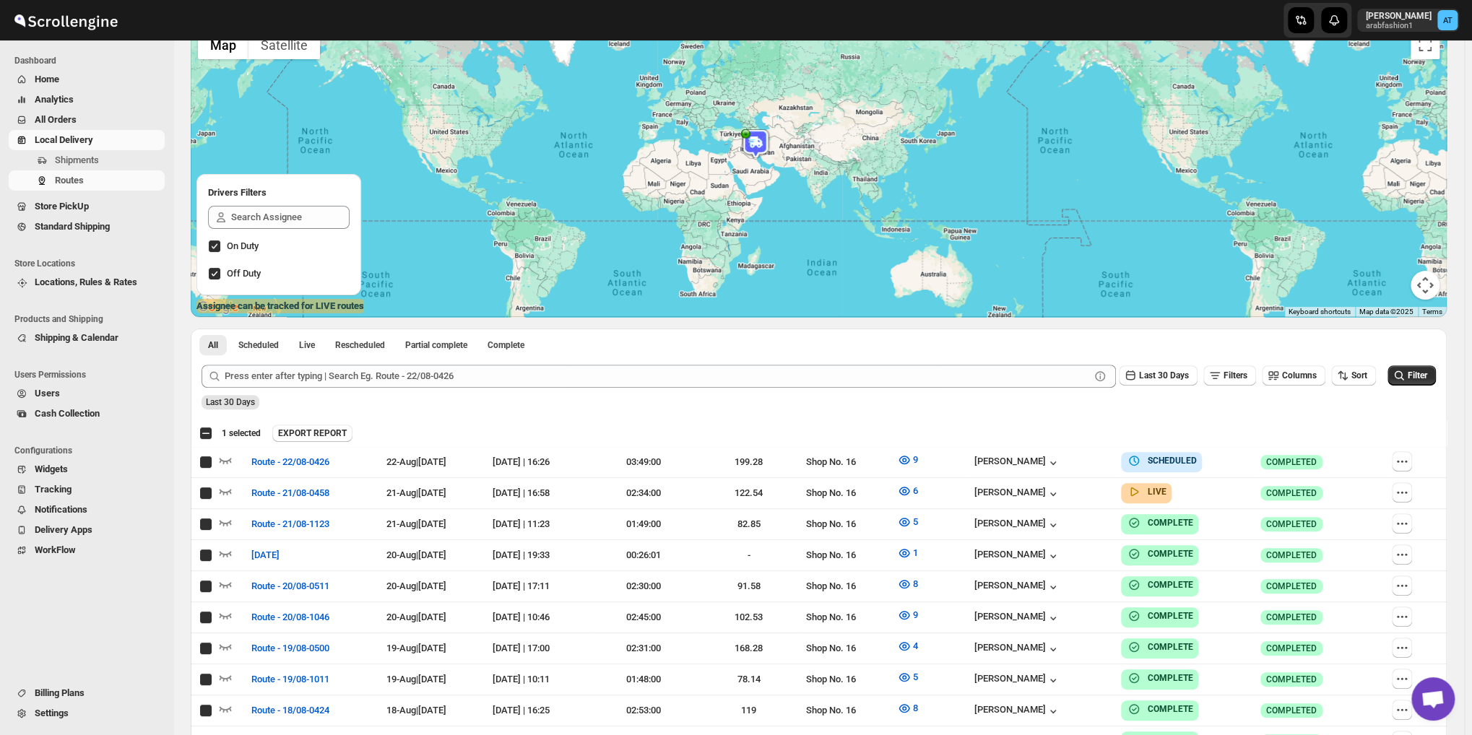
checkbox input "true"
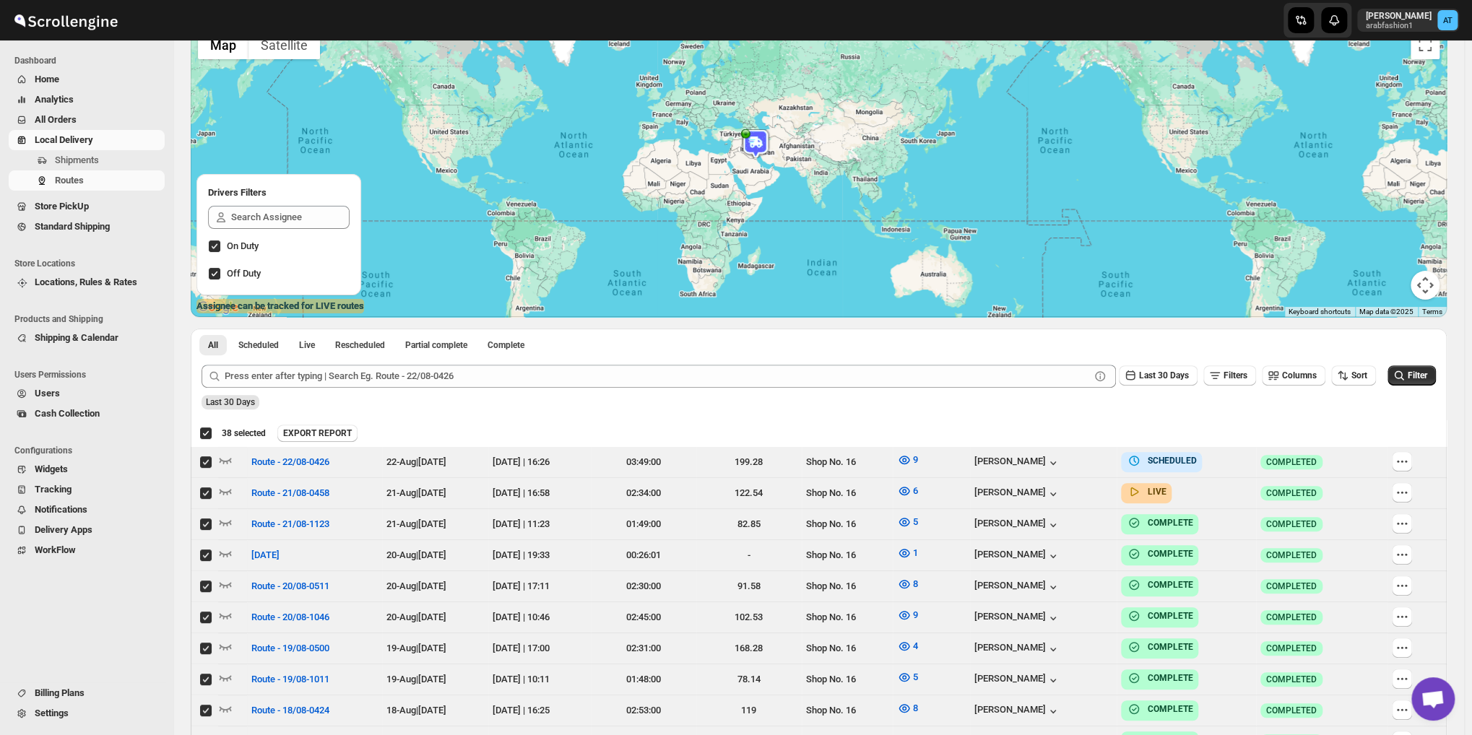
click at [207, 431] on div "Deselect all 38 Routes 38 selected" at bounding box center [232, 433] width 66 height 13
checkbox input "false"
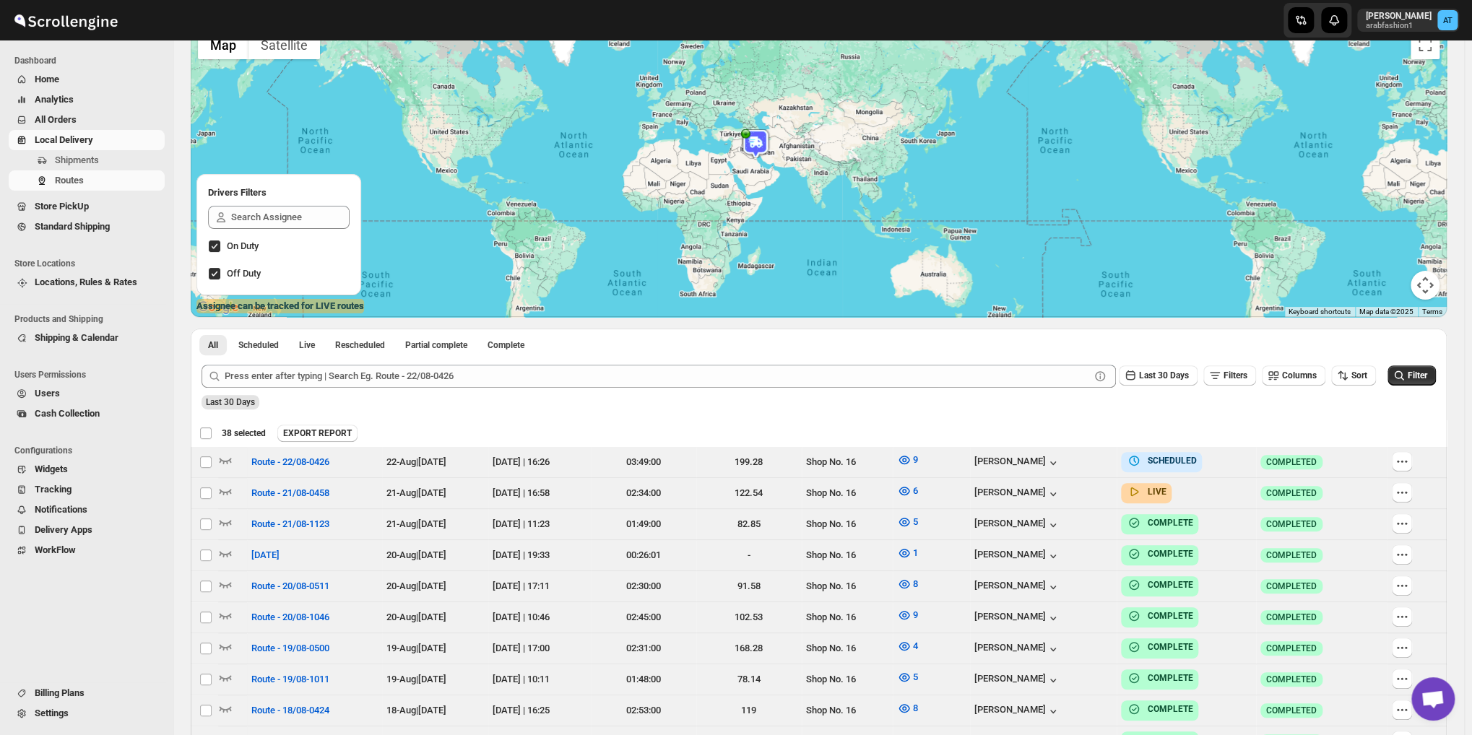
checkbox input "false"
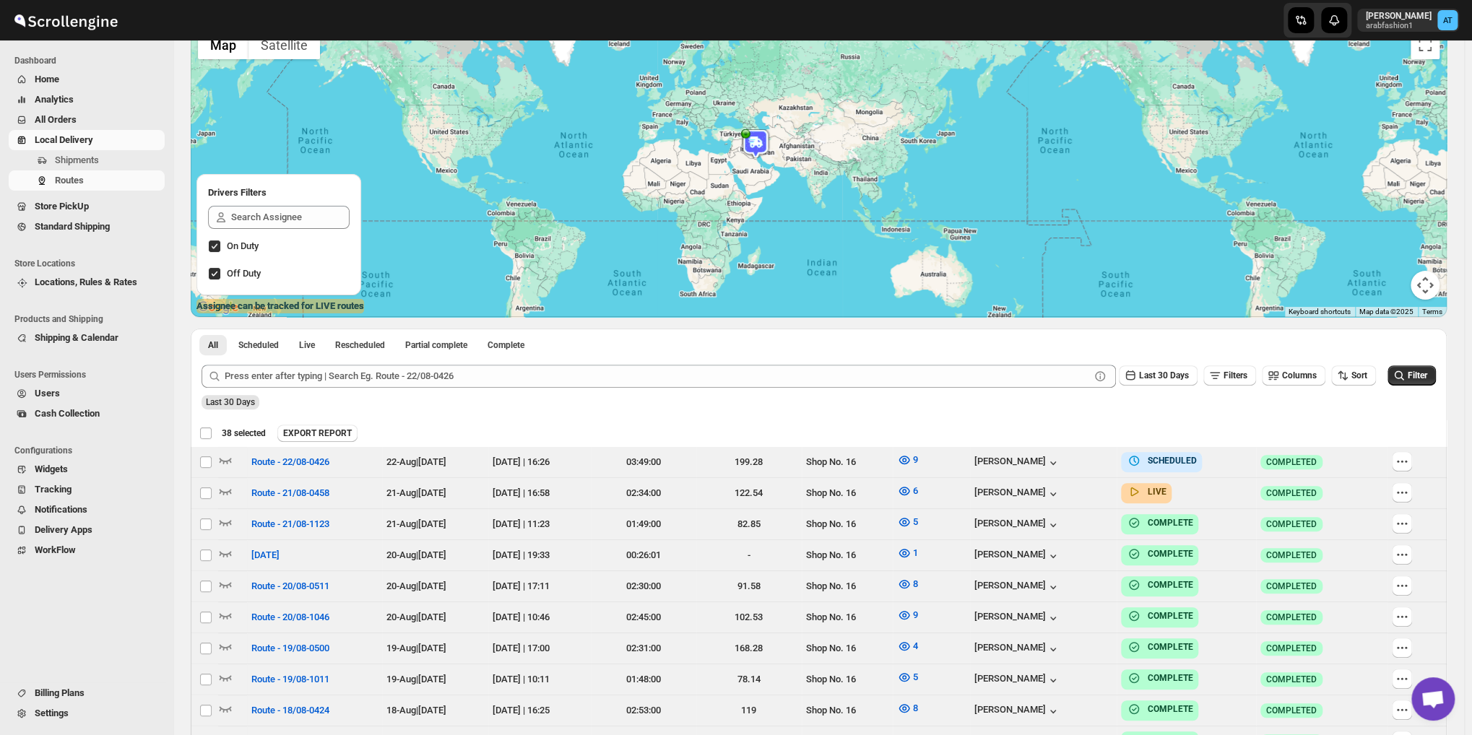
checkbox input "false"
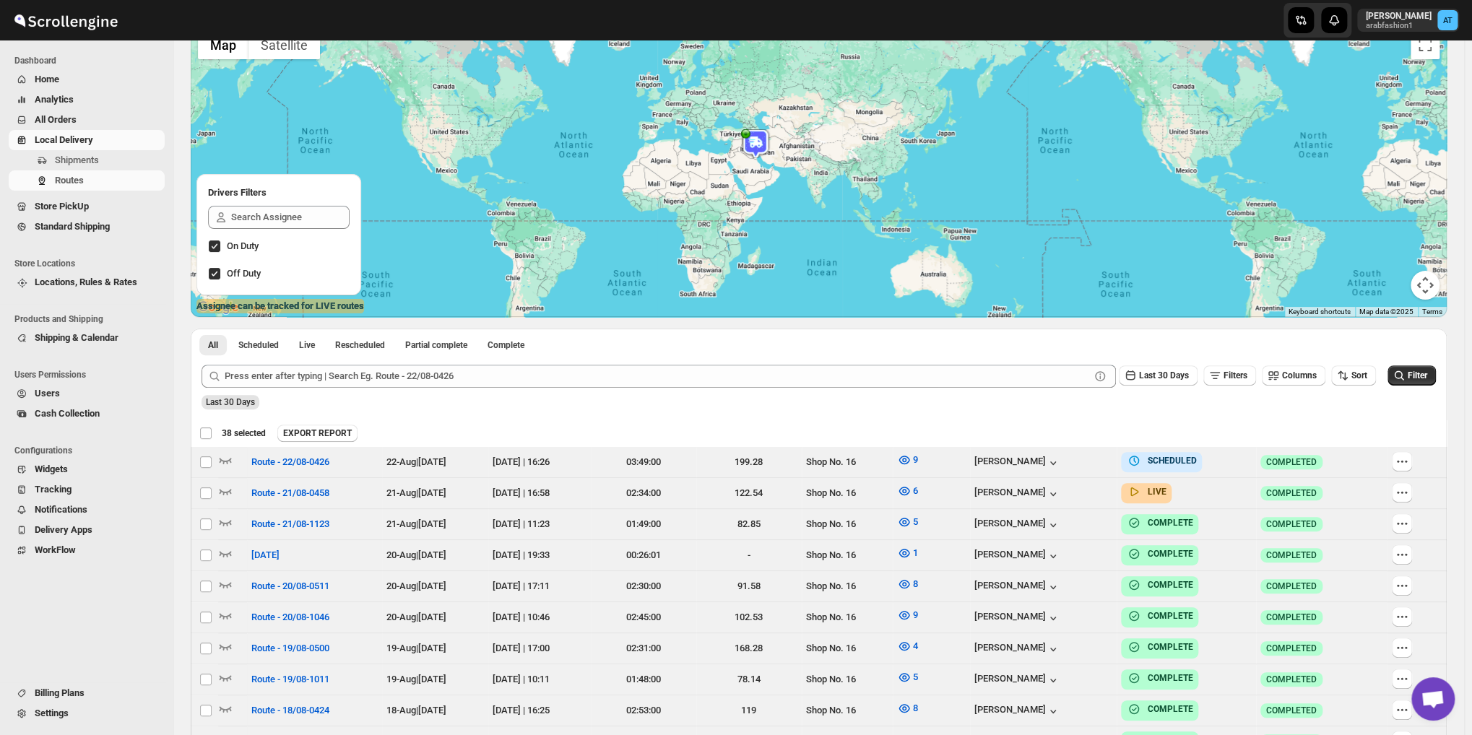
checkbox input "false"
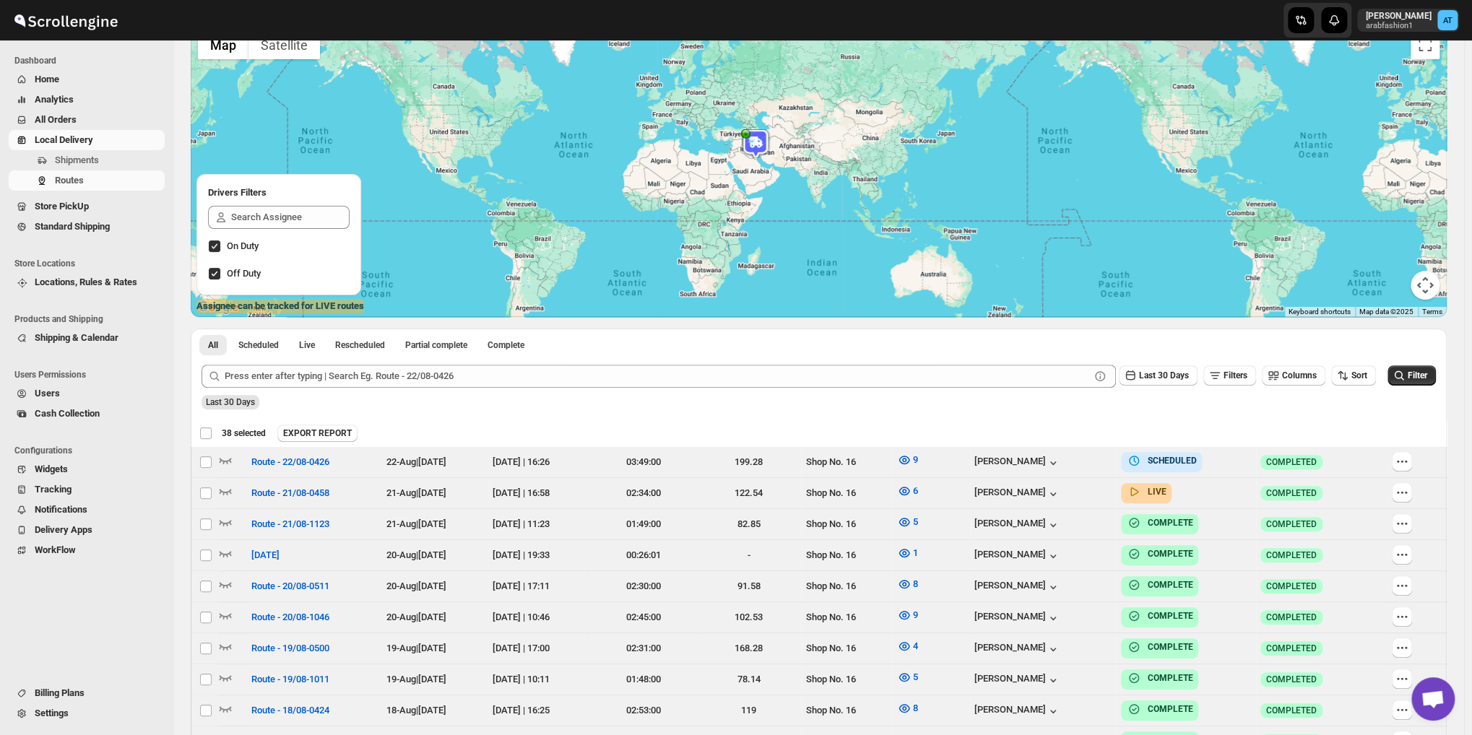
checkbox input "false"
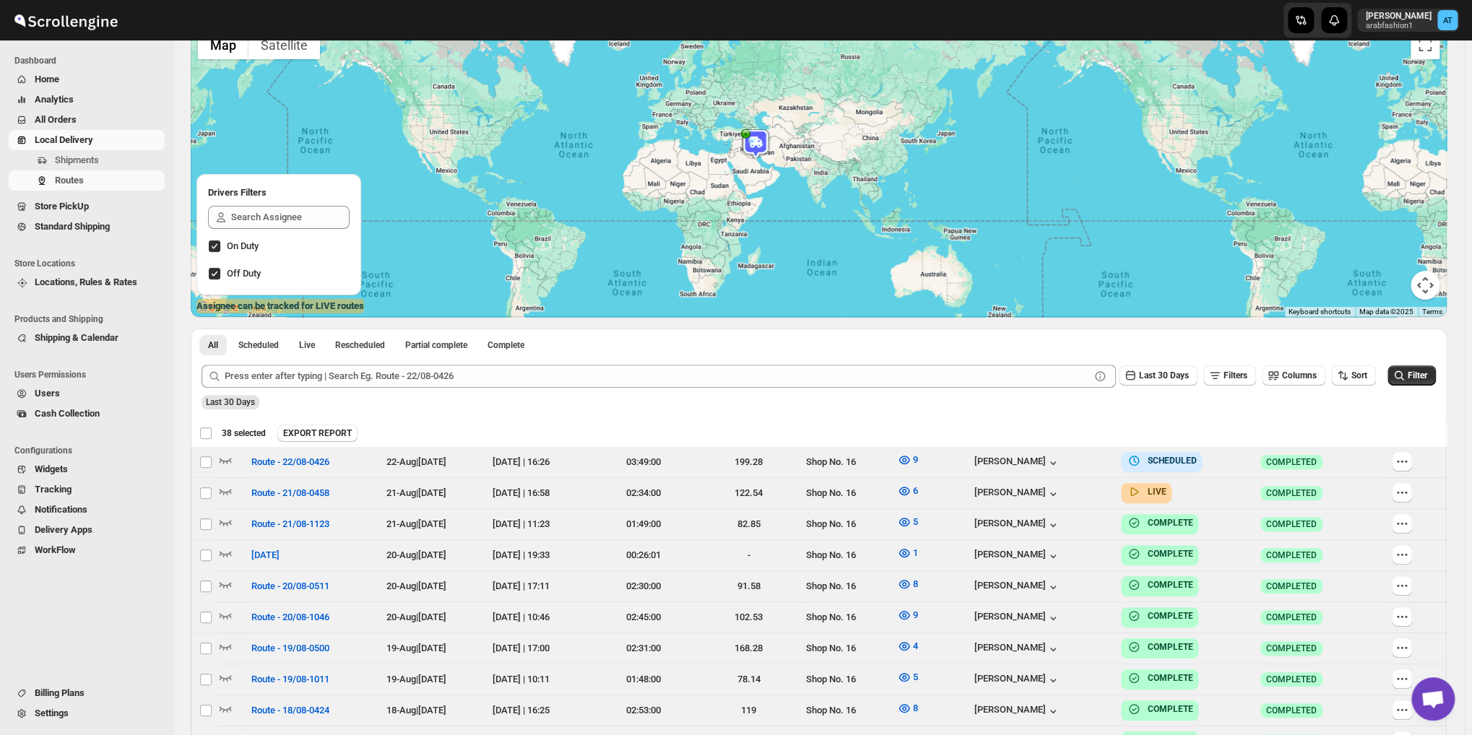
checkbox input "false"
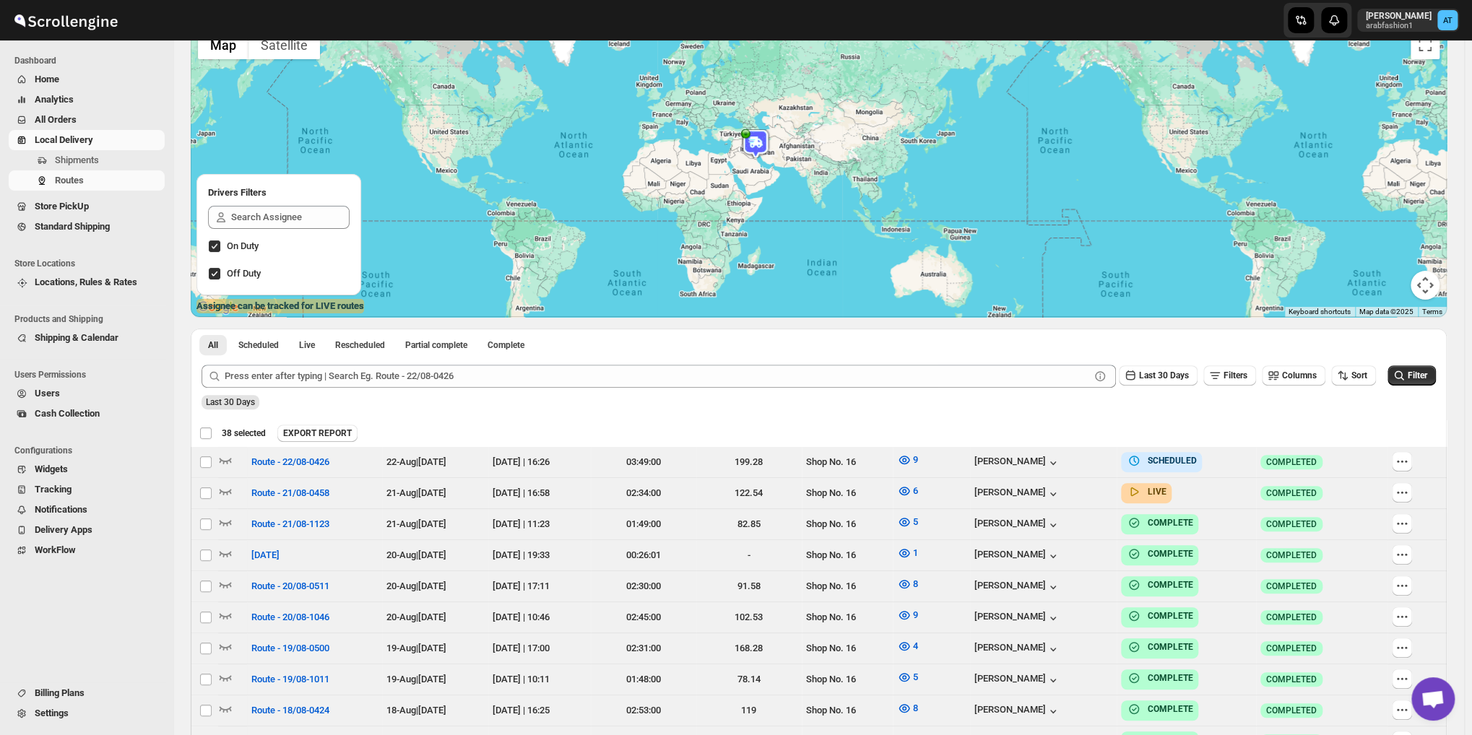
checkbox input "false"
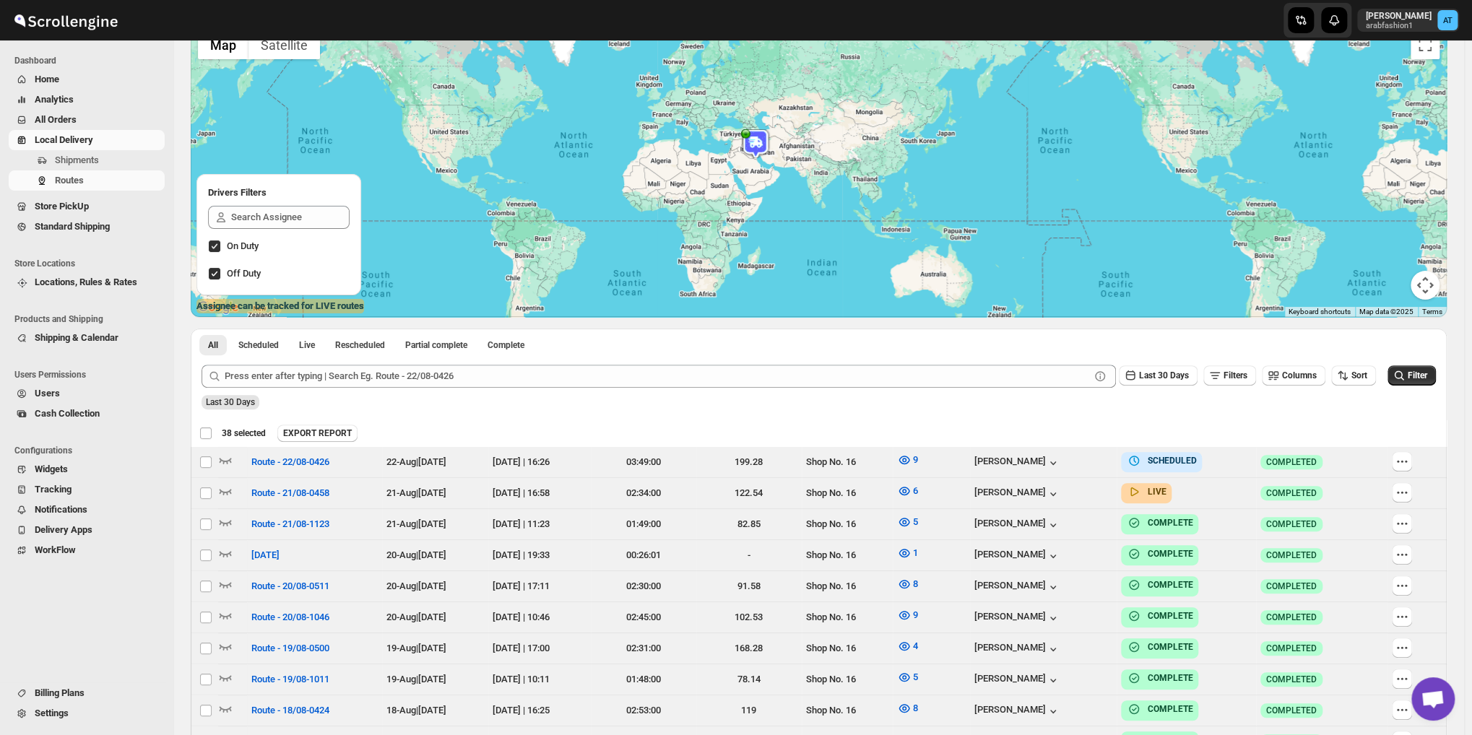
checkbox input "false"
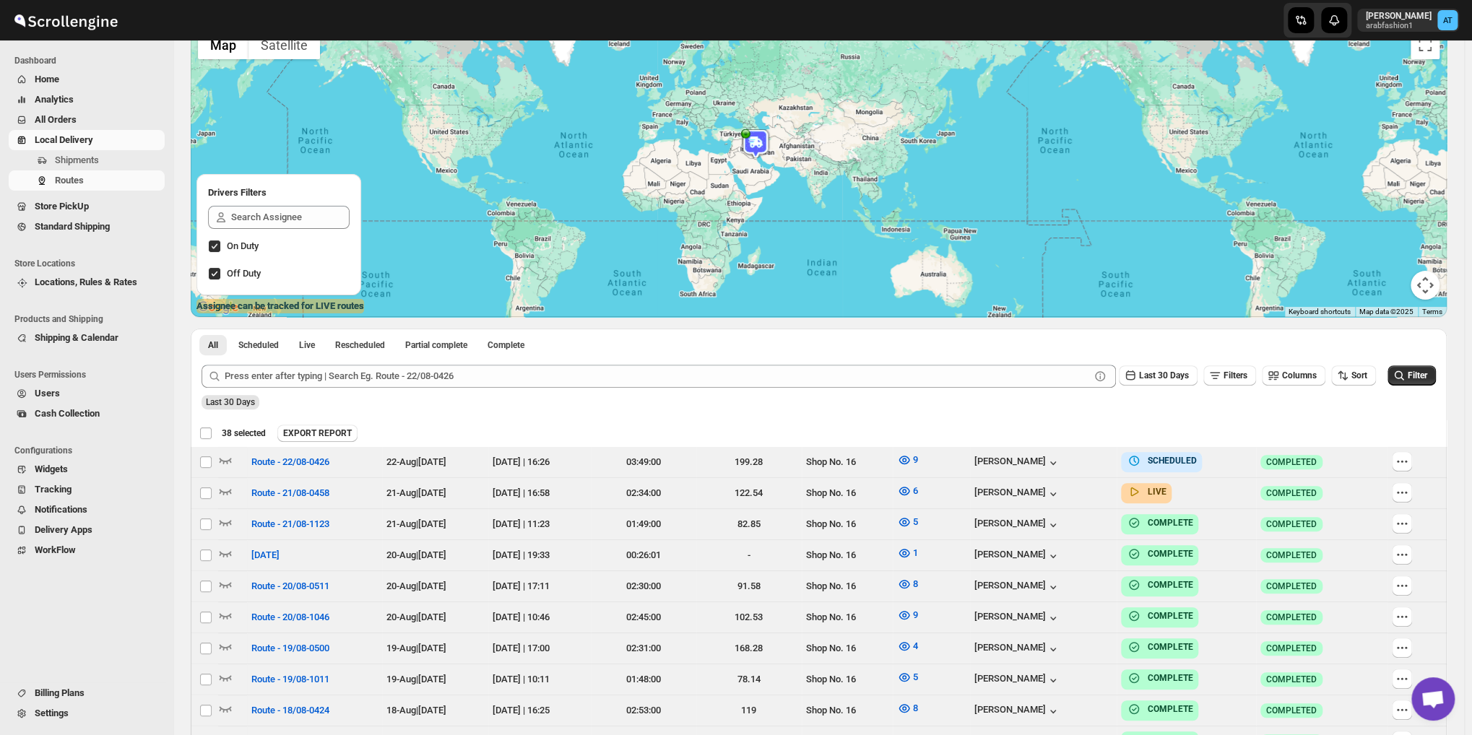
checkbox input "false"
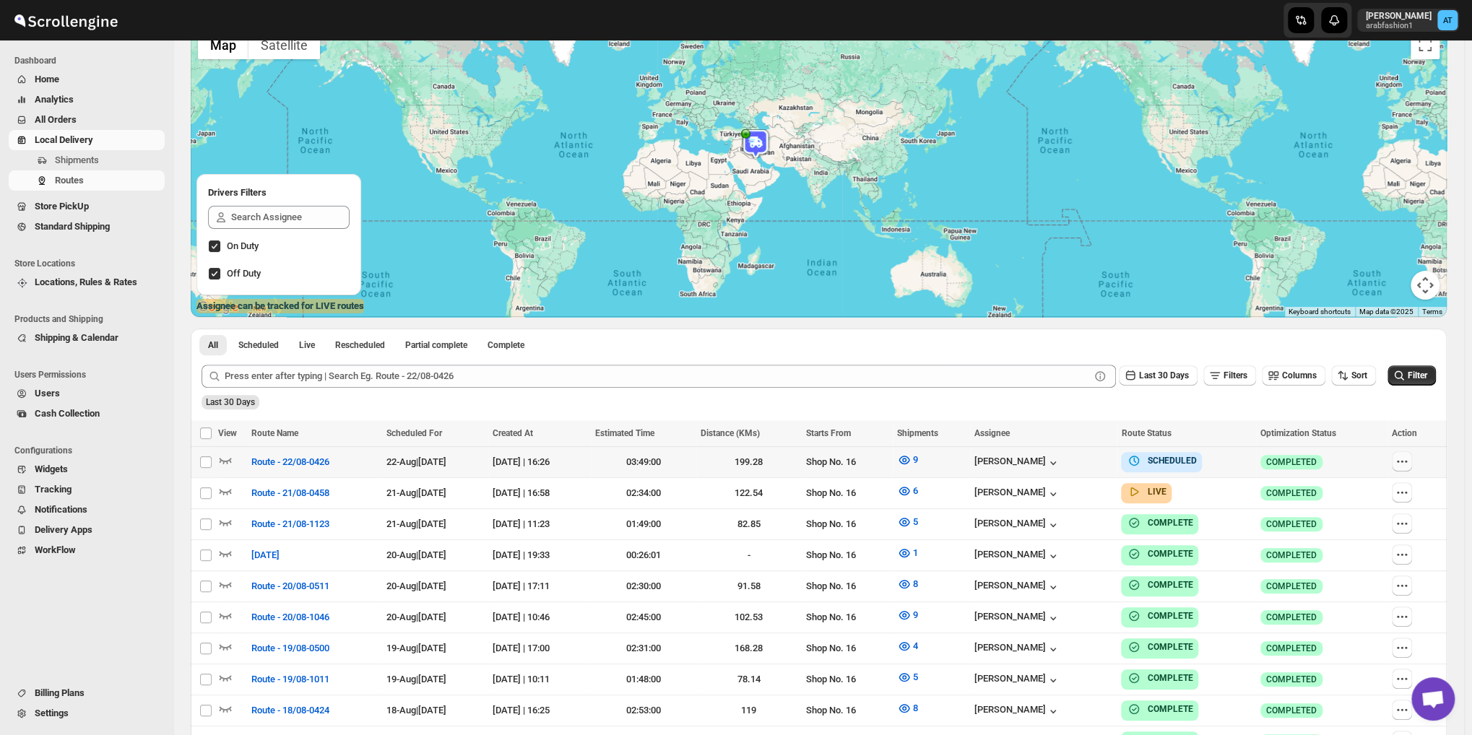
click at [1405, 457] on icon "button" at bounding box center [1402, 461] width 14 height 14
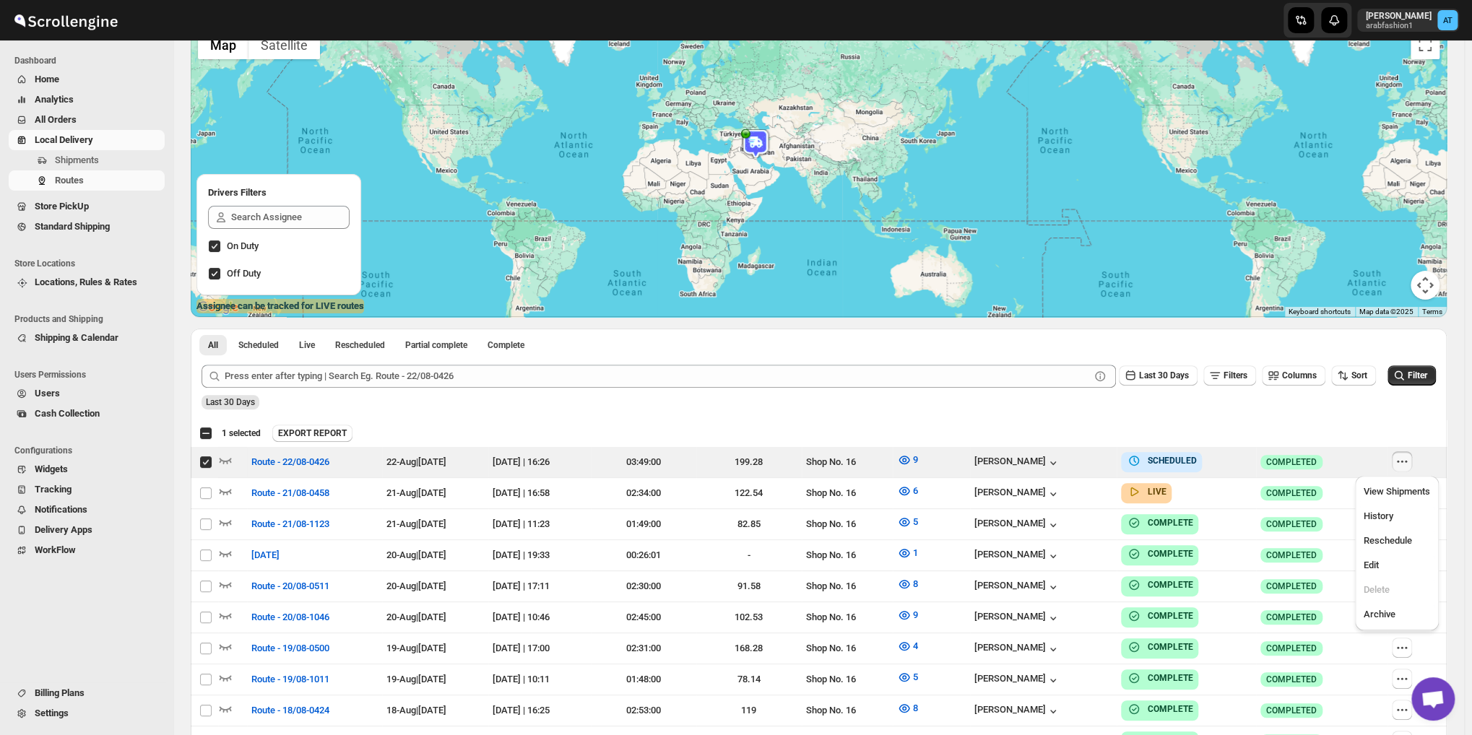
click at [771, 157] on div at bounding box center [819, 170] width 1256 height 294
click at [203, 456] on span at bounding box center [205, 462] width 13 height 13
click at [203, 456] on input "Select route" at bounding box center [206, 462] width 12 height 12
click at [207, 462] on input "Select route" at bounding box center [206, 462] width 12 height 12
checkbox input "false"
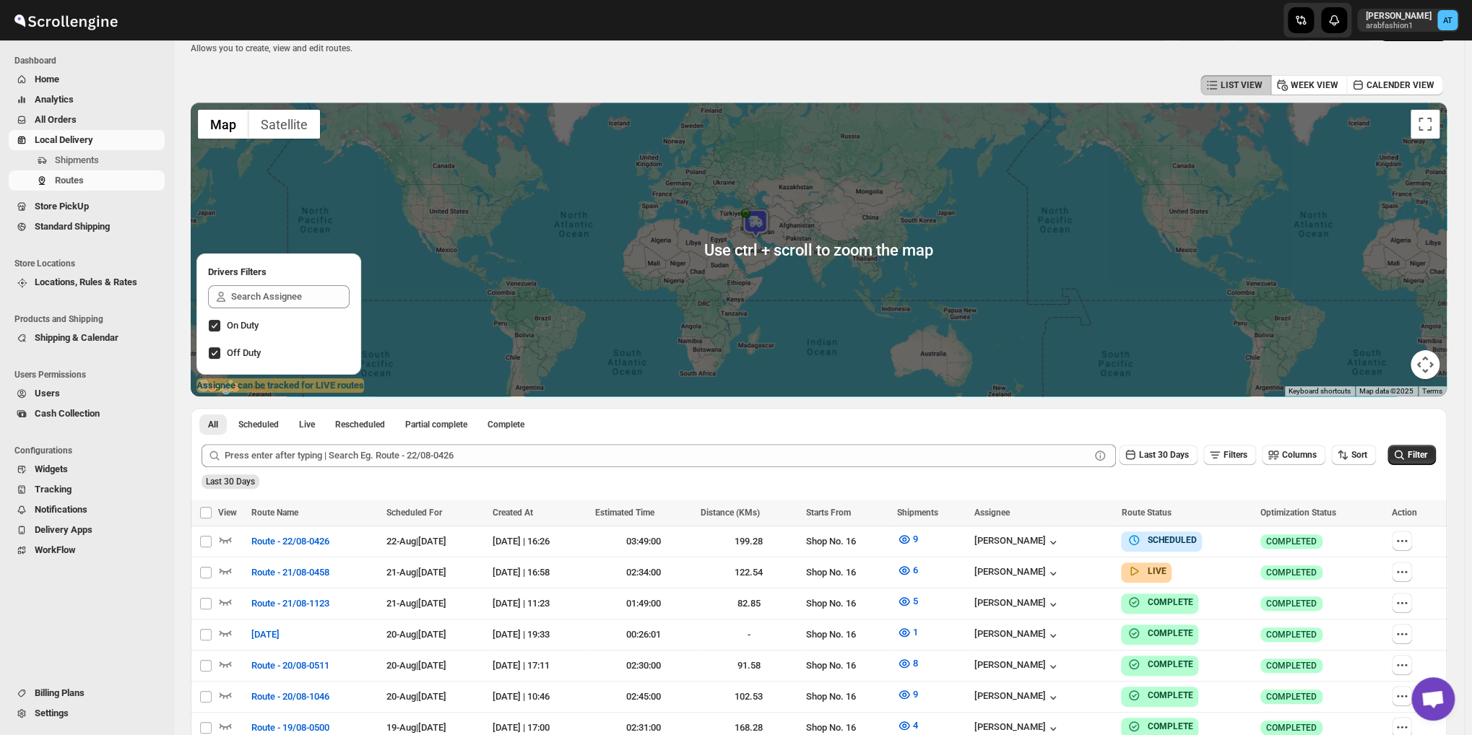
scroll to position [361, 0]
